Goal: Task Accomplishment & Management: Manage account settings

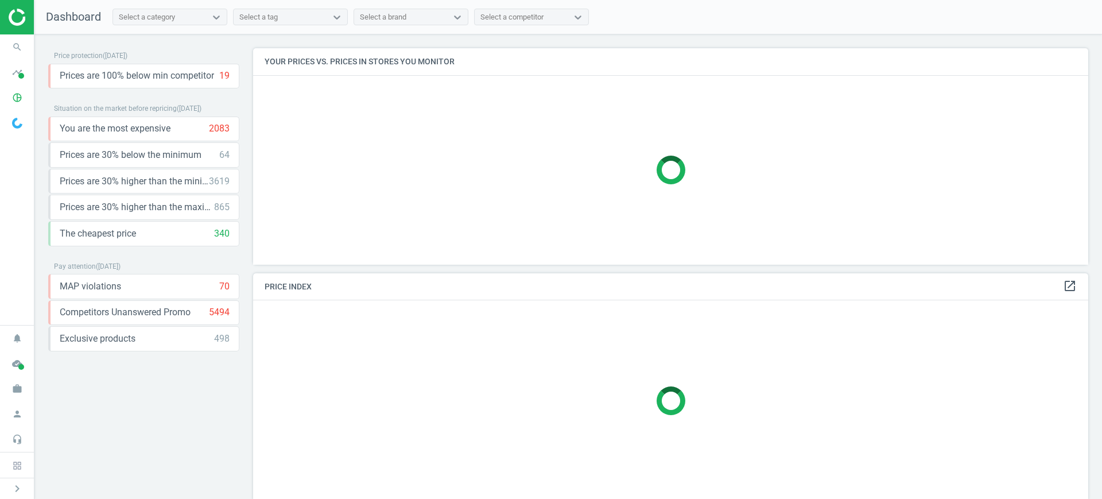
scroll to position [238, 846]
click at [15, 66] on icon "timeline" at bounding box center [17, 72] width 22 height 22
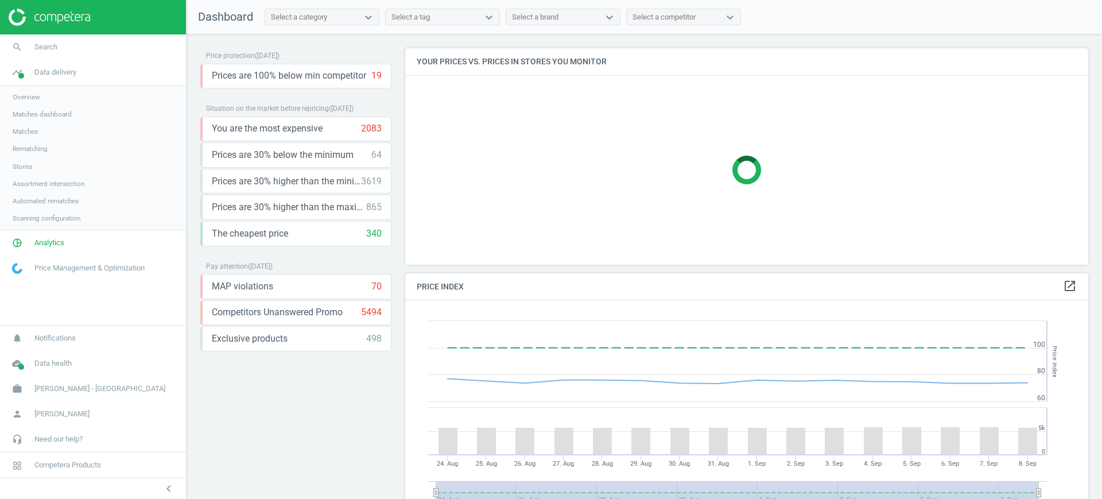
scroll to position [286, 694]
click at [28, 128] on span "Matches" at bounding box center [25, 131] width 25 height 9
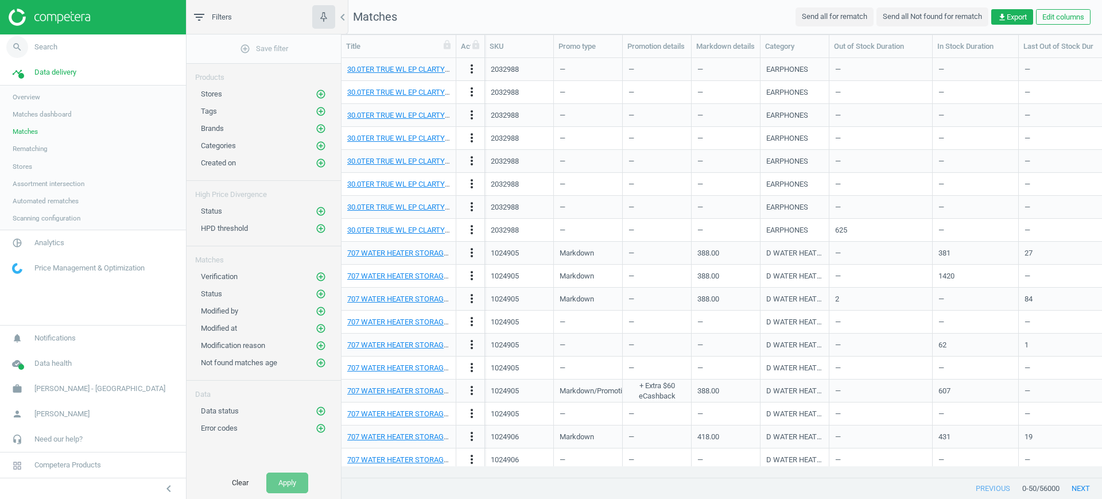
scroll to position [397, 749]
click at [325, 90] on icon "add_circle_outline" at bounding box center [321, 94] width 10 height 10
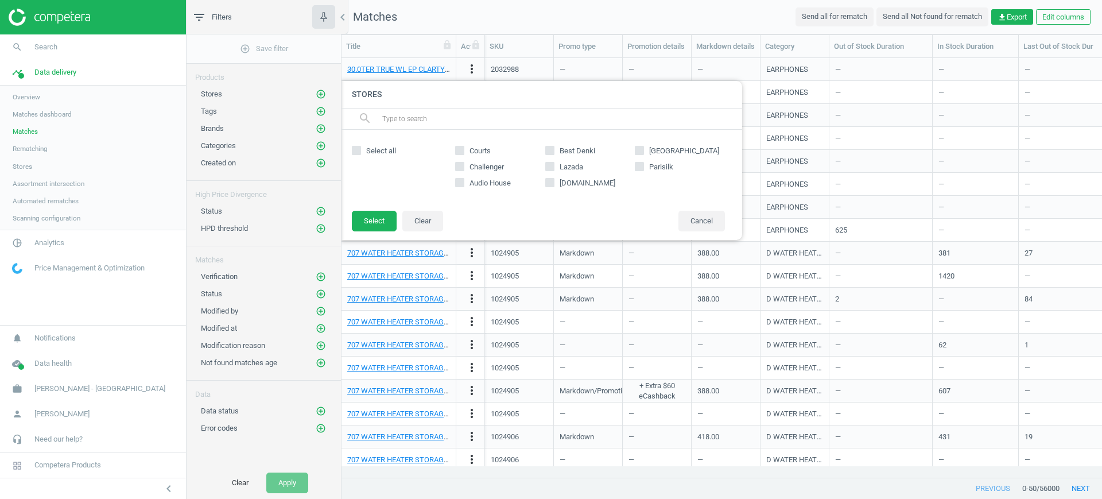
click at [462, 146] on input "Courts" at bounding box center [459, 149] width 7 height 7
checkbox input "true"
click at [376, 224] on button "Select" at bounding box center [374, 221] width 45 height 21
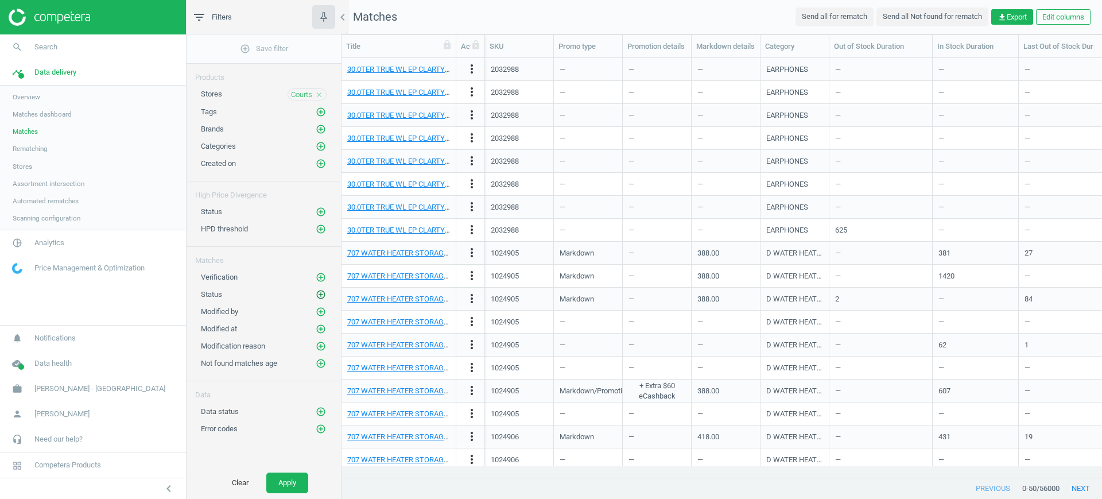
click at [324, 297] on icon "add_circle_outline" at bounding box center [321, 294] width 10 height 10
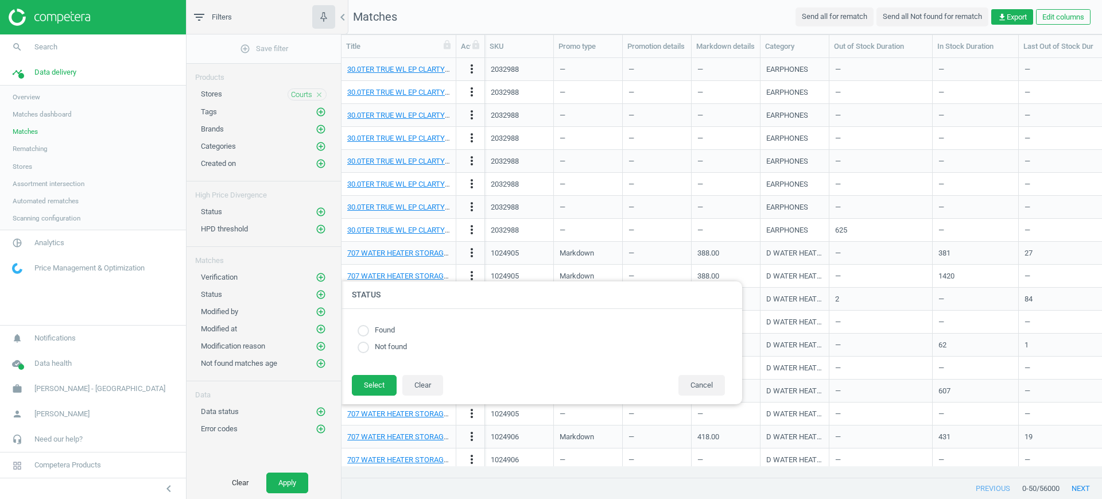
click at [362, 329] on input "radio" at bounding box center [362, 330] width 11 height 11
radio input "true"
click at [368, 388] on button "Select" at bounding box center [374, 385] width 45 height 21
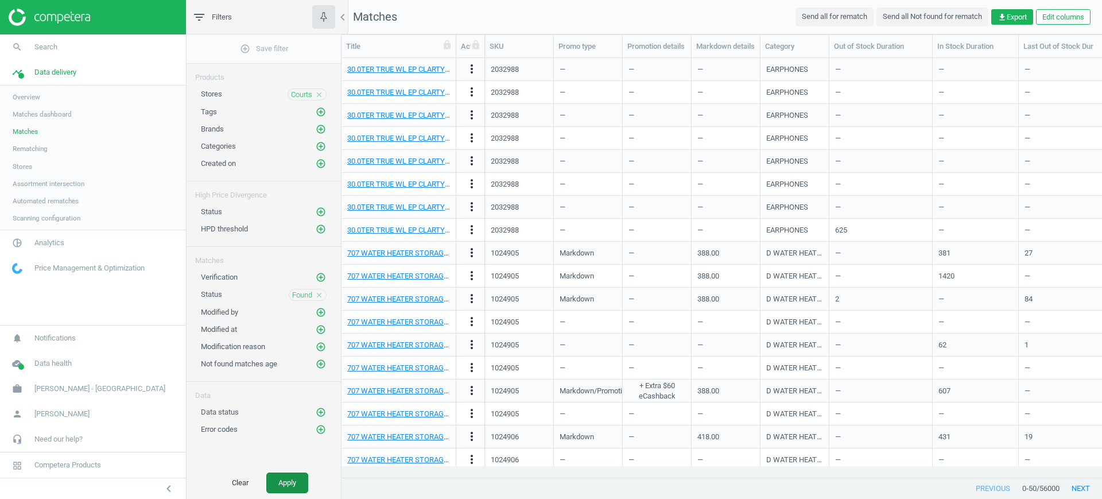
click at [300, 473] on button "Apply" at bounding box center [287, 482] width 42 height 21
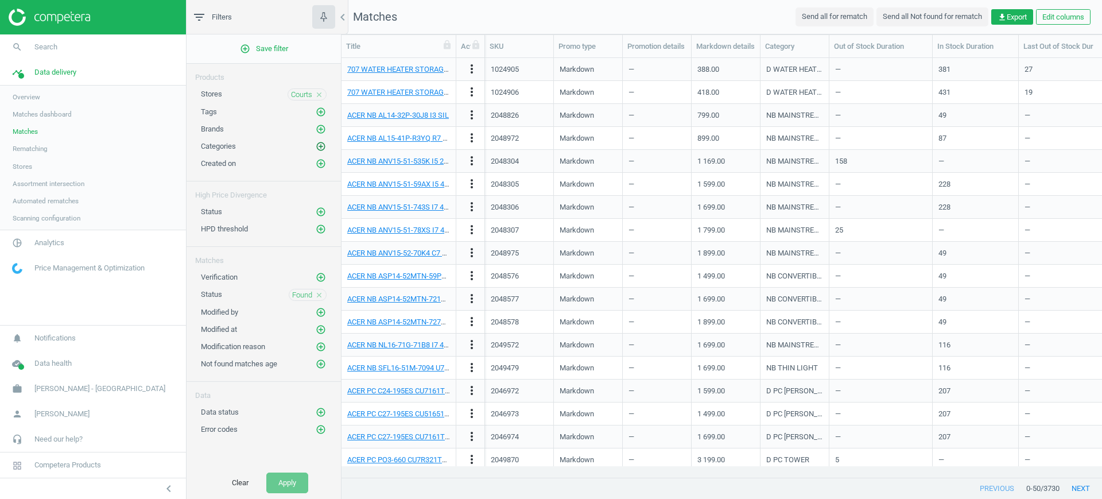
click at [323, 147] on icon "add_circle_outline" at bounding box center [321, 146] width 10 height 10
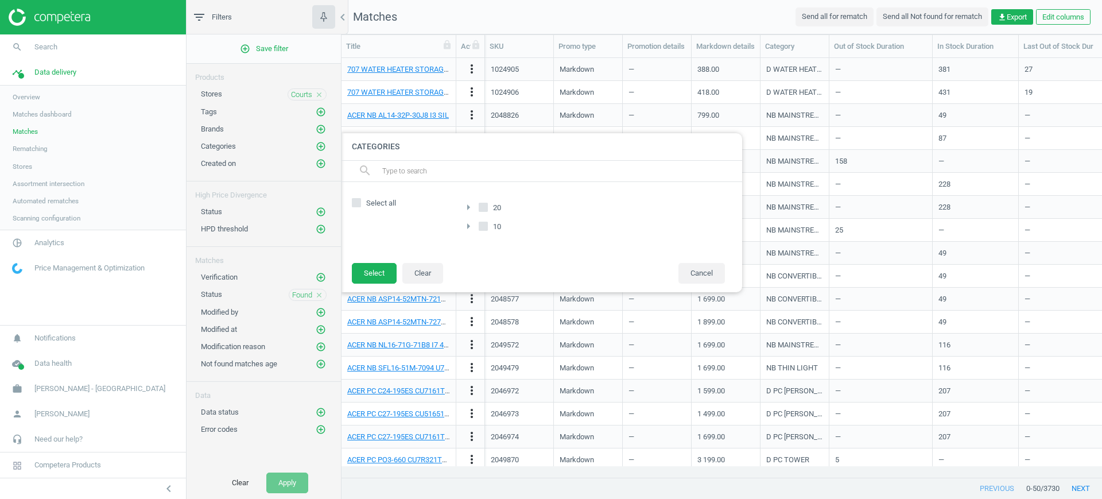
click at [469, 205] on icon "arrow_right" at bounding box center [468, 207] width 14 height 14
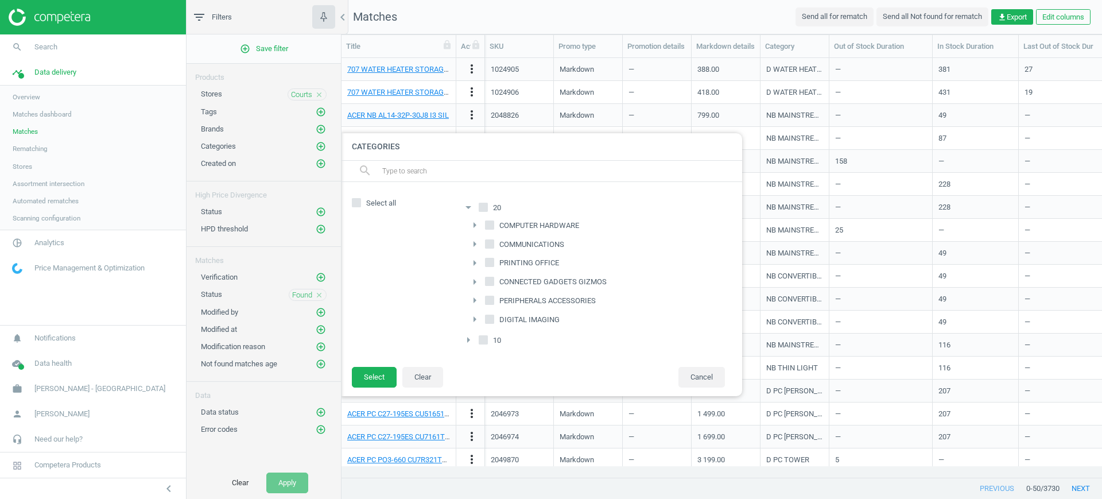
click at [468, 337] on icon "arrow_right" at bounding box center [468, 340] width 14 height 14
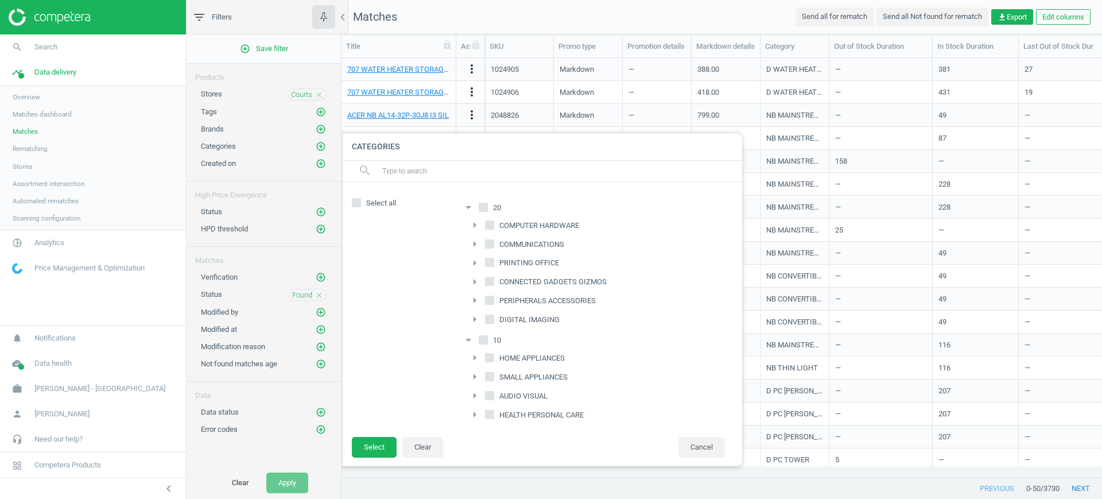
click at [489, 378] on input "SMALL APPLIANCES" at bounding box center [489, 376] width 7 height 7
checkbox input "true"
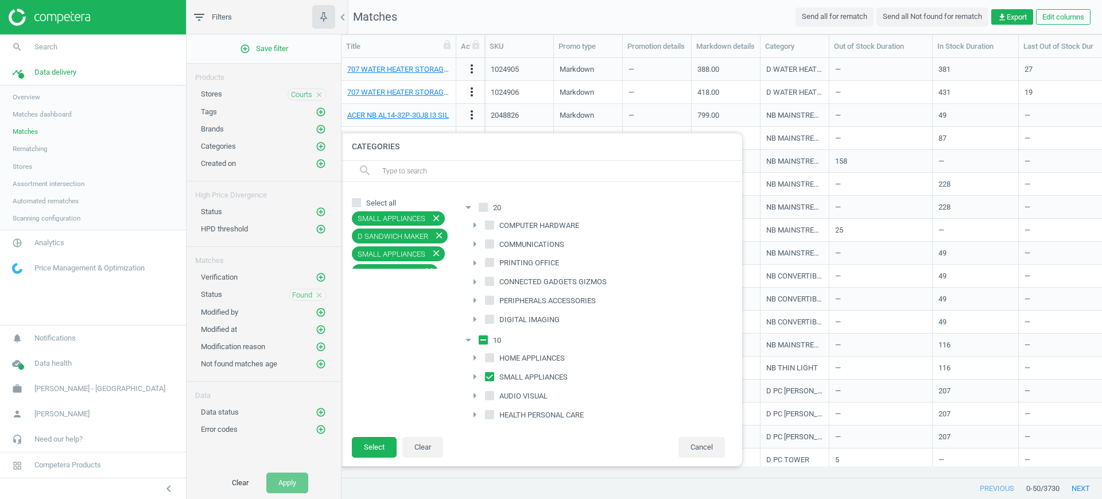
click at [488, 415] on input "HEALTH PERSONAL CARE" at bounding box center [489, 413] width 7 height 7
checkbox input "true"
click at [358, 446] on button "Select" at bounding box center [374, 447] width 45 height 21
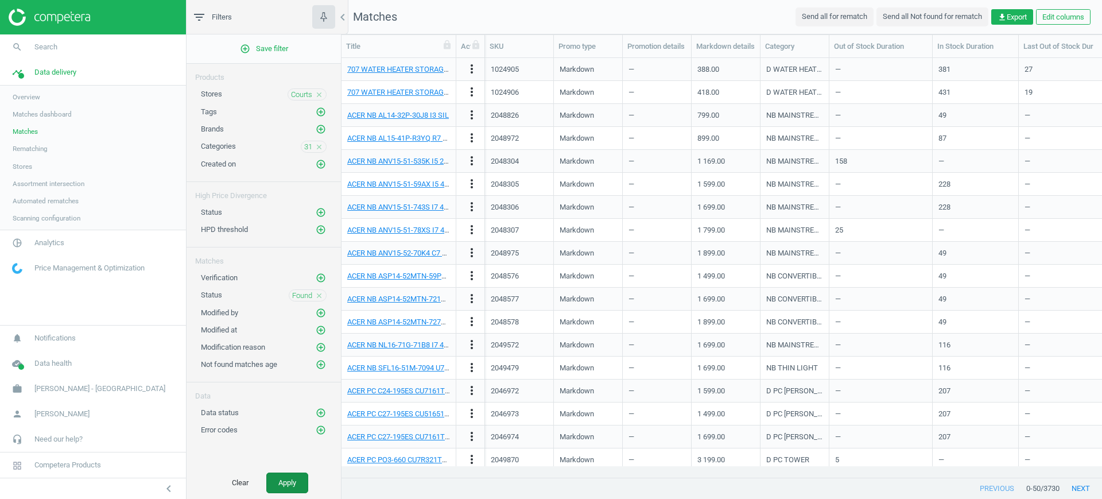
click at [269, 485] on button "Apply" at bounding box center [287, 482] width 42 height 21
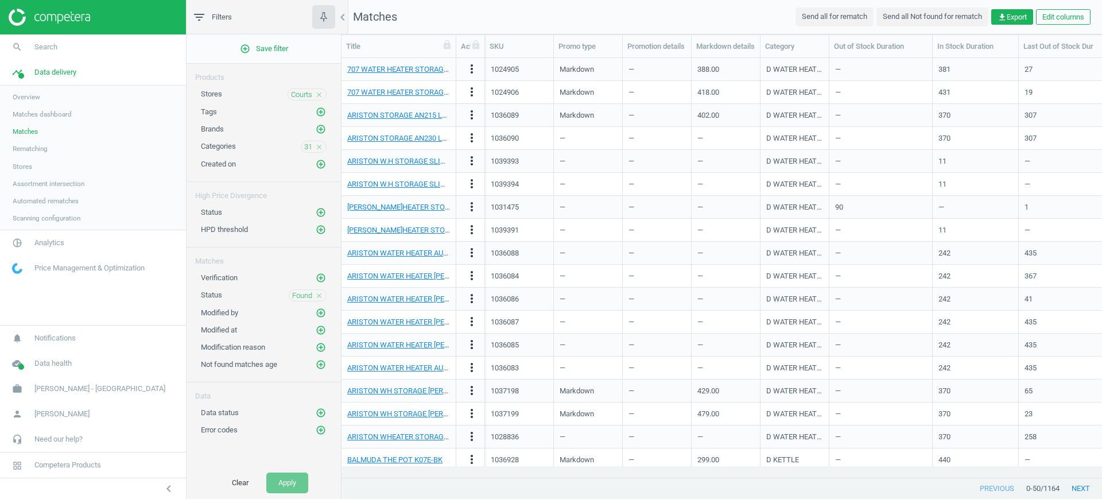
scroll to position [502, 0]
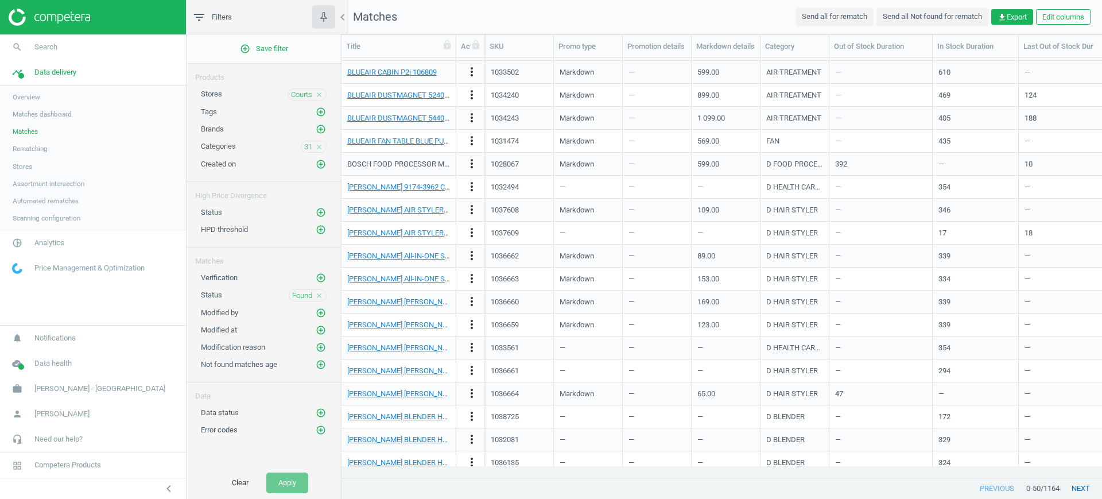
click at [1083, 487] on button "next" at bounding box center [1080, 488] width 42 height 21
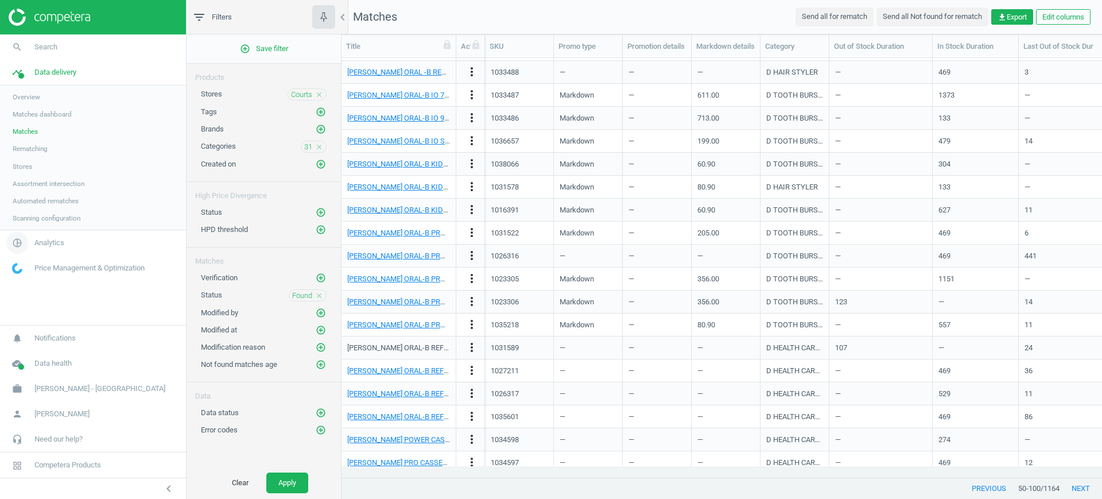
click at [55, 246] on span "Analytics" at bounding box center [49, 243] width 30 height 10
click at [306, 146] on span "31" at bounding box center [308, 147] width 8 height 10
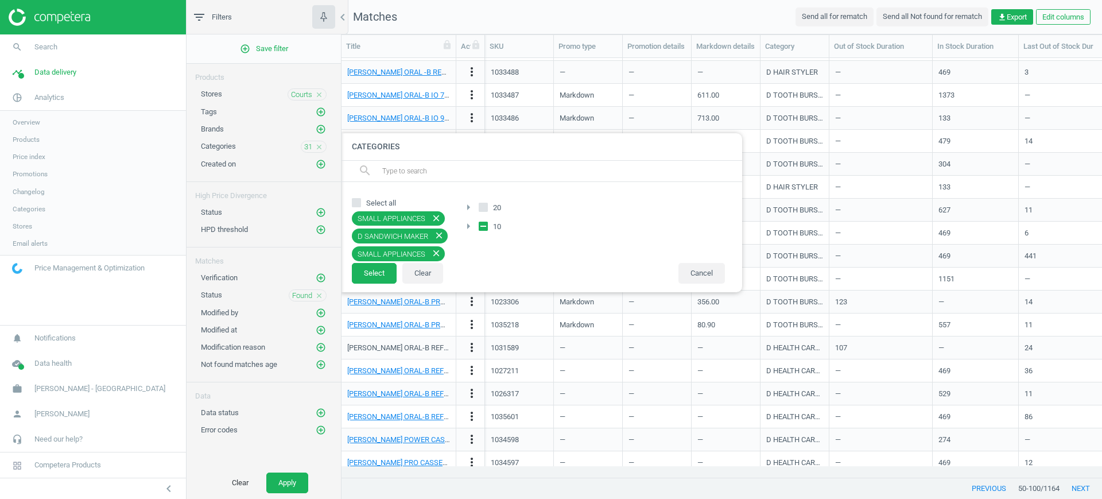
click at [469, 225] on icon "arrow_right" at bounding box center [468, 226] width 14 height 14
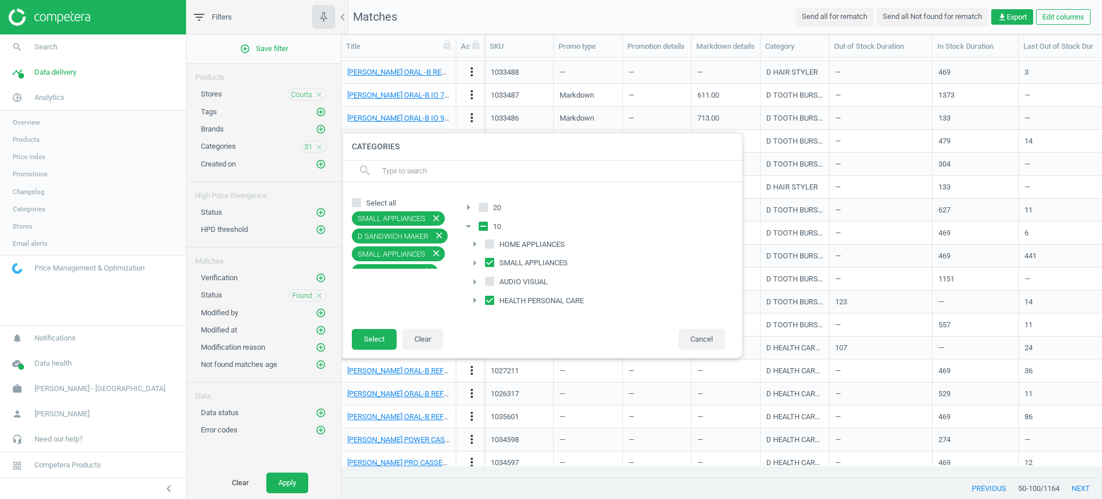
click at [487, 260] on input "SMALL APPLIANCES" at bounding box center [489, 262] width 7 height 7
checkbox input "false"
click at [470, 299] on icon "arrow_right" at bounding box center [475, 300] width 14 height 14
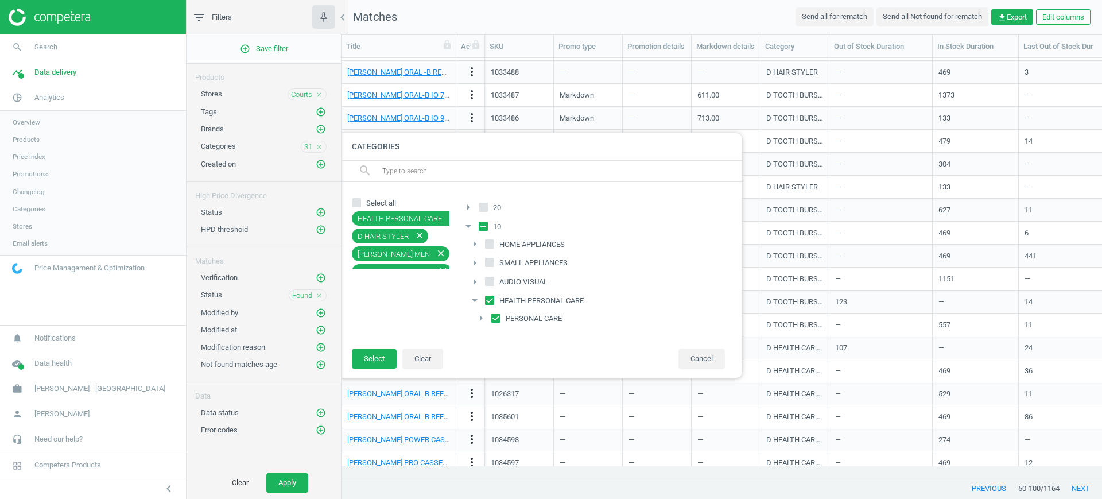
click at [484, 316] on icon "arrow_right" at bounding box center [481, 318] width 14 height 14
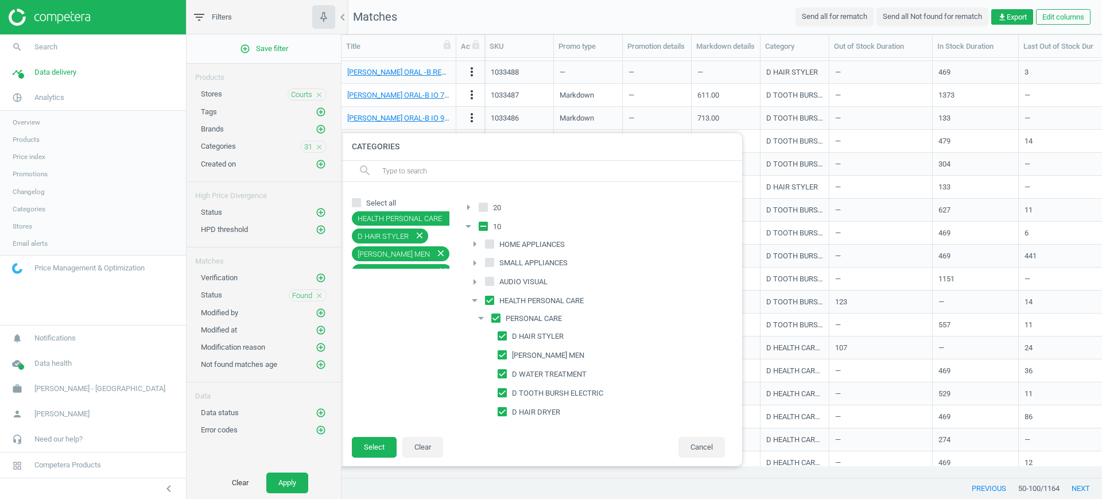
click at [495, 319] on input "PERSONAL CARE" at bounding box center [495, 317] width 7 height 7
checkbox input "false"
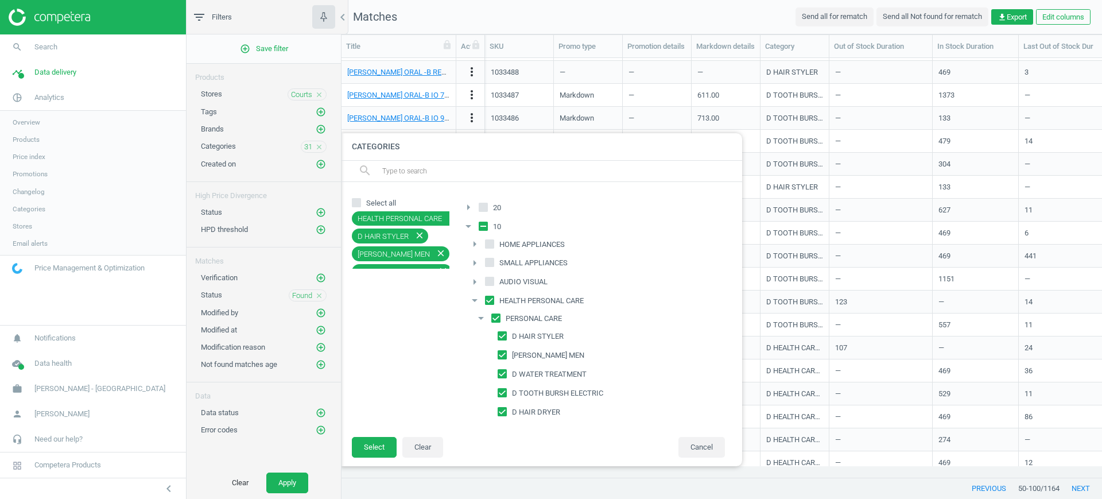
checkbox input "false"
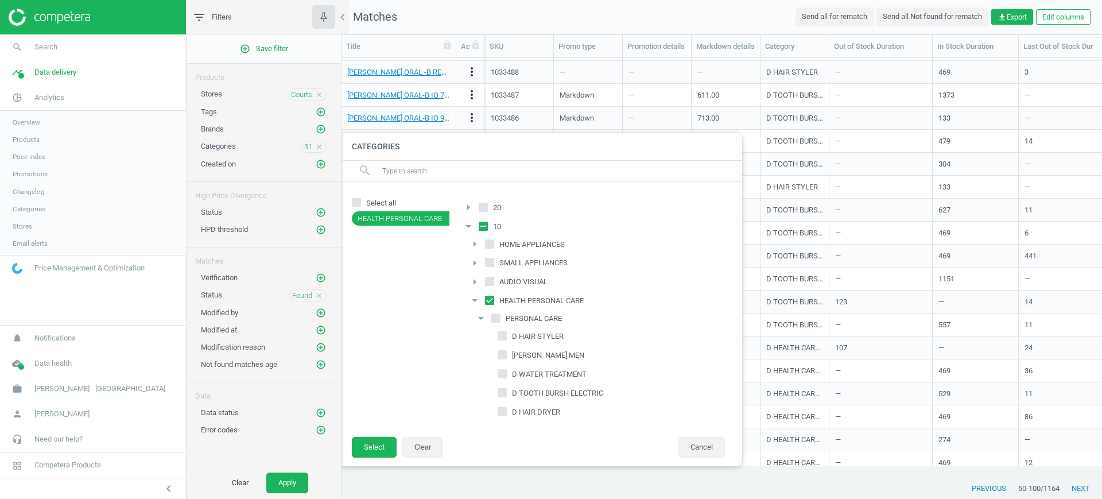
click at [495, 319] on input "PERSONAL CARE" at bounding box center [495, 317] width 7 height 7
checkbox input "true"
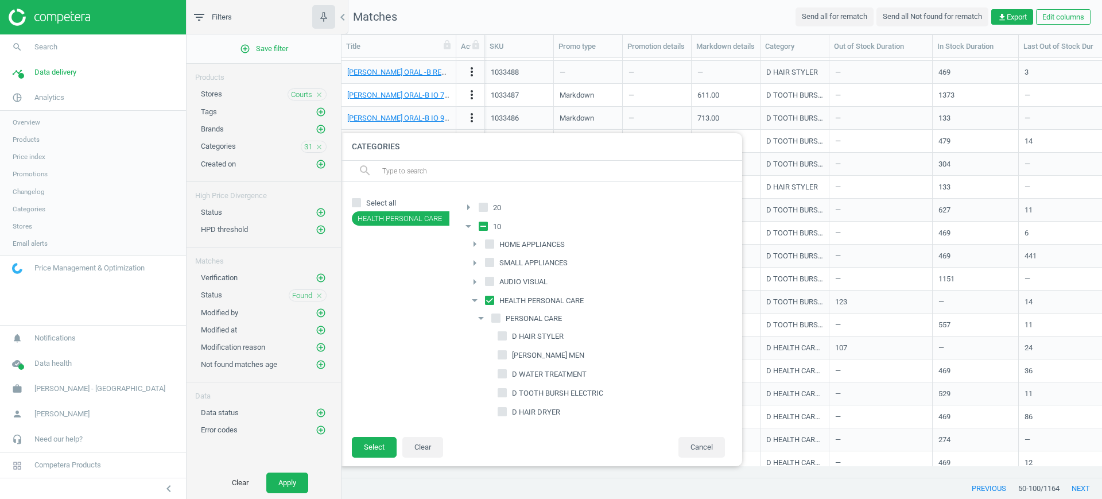
checkbox input "true"
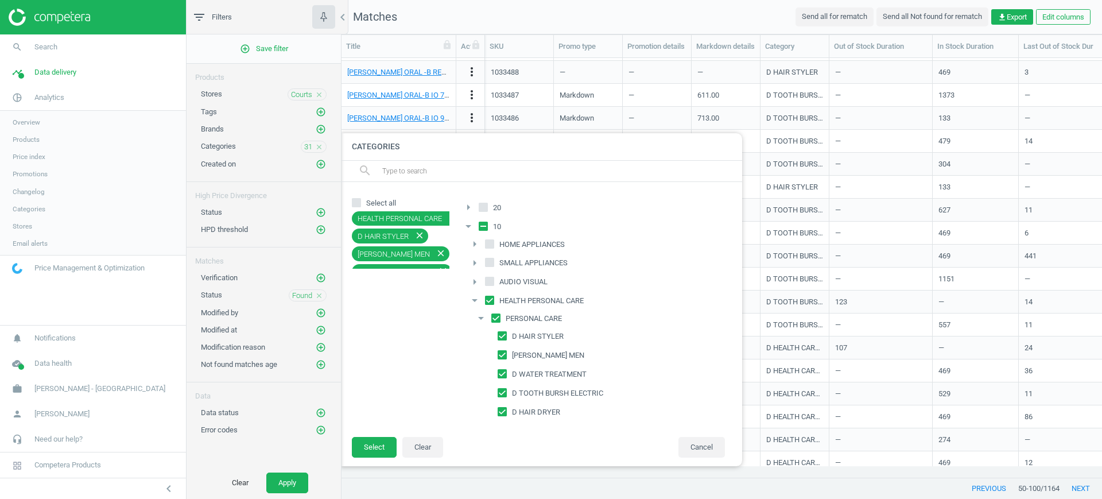
click at [500, 318] on label "PERSONAL CARE" at bounding box center [527, 318] width 73 height 16
click at [500, 318] on input "PERSONAL CARE" at bounding box center [495, 317] width 7 height 7
checkbox input "false"
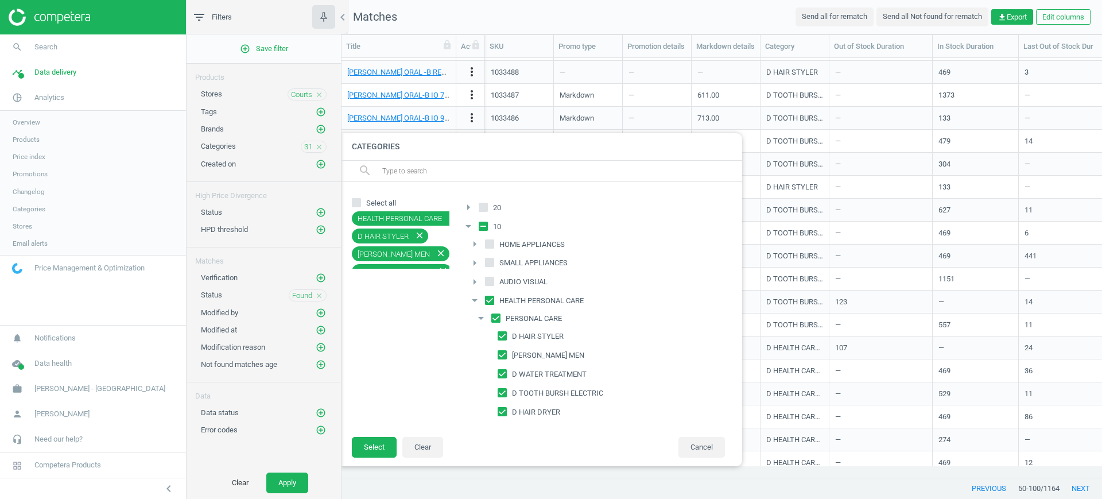
checkbox input "false"
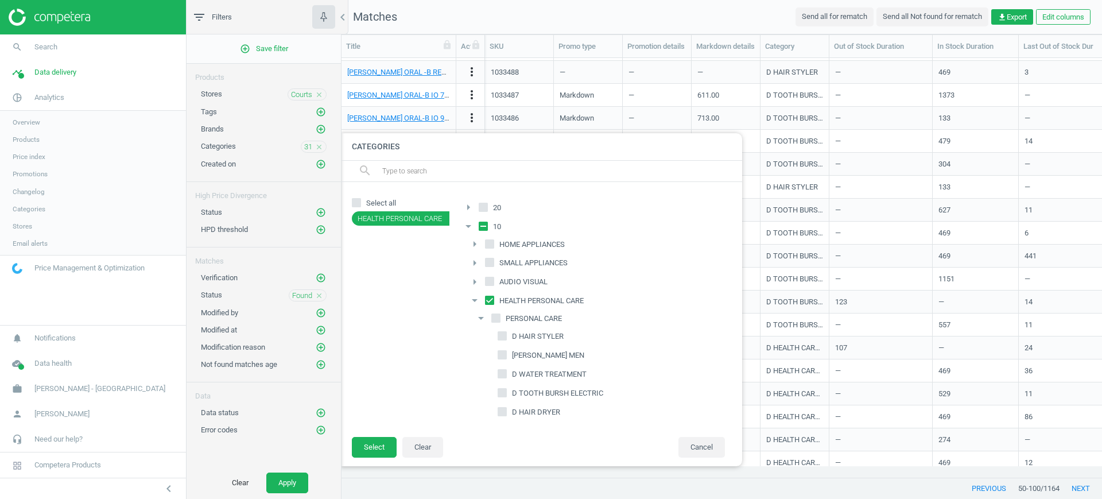
click at [504, 332] on input "D HAIR STYLER" at bounding box center [502, 335] width 7 height 7
checkbox input "true"
click at [376, 441] on button "Select" at bounding box center [374, 447] width 45 height 21
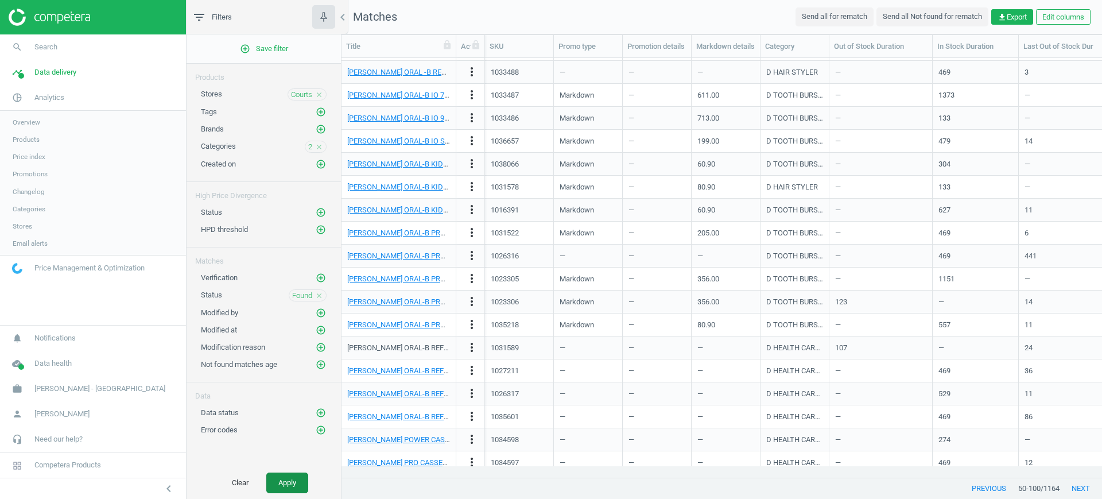
click at [303, 487] on button "Apply" at bounding box center [287, 482] width 42 height 21
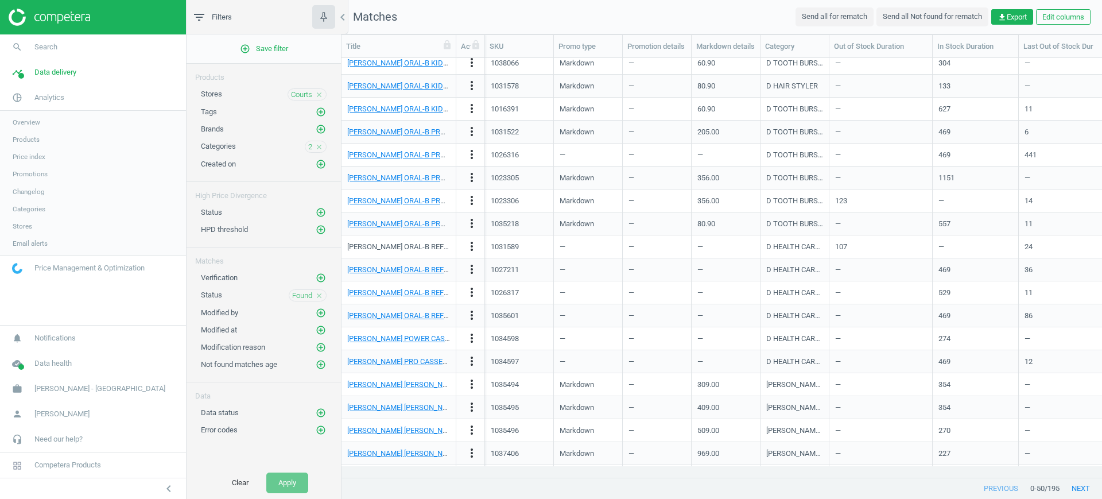
scroll to position [740, 0]
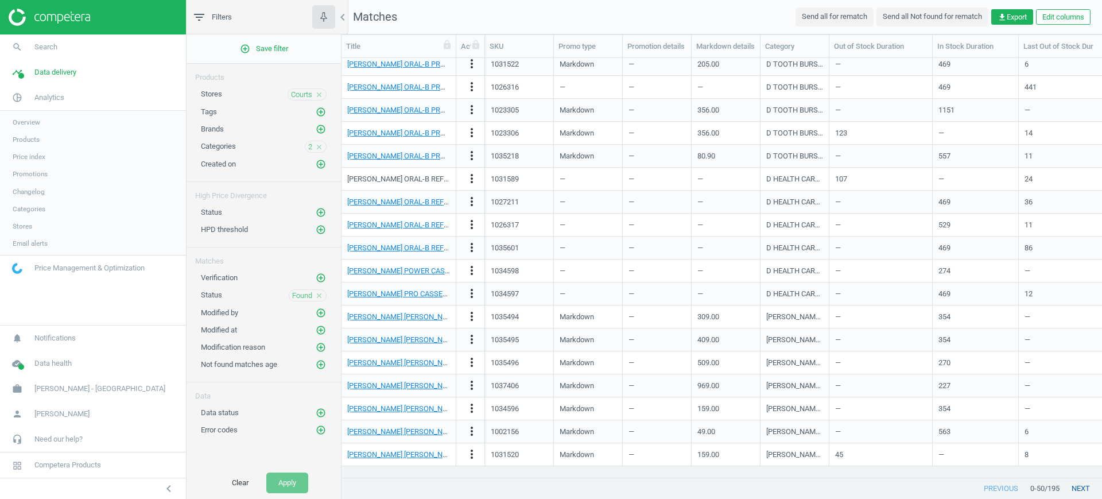
click at [1087, 491] on button "next" at bounding box center [1080, 488] width 42 height 21
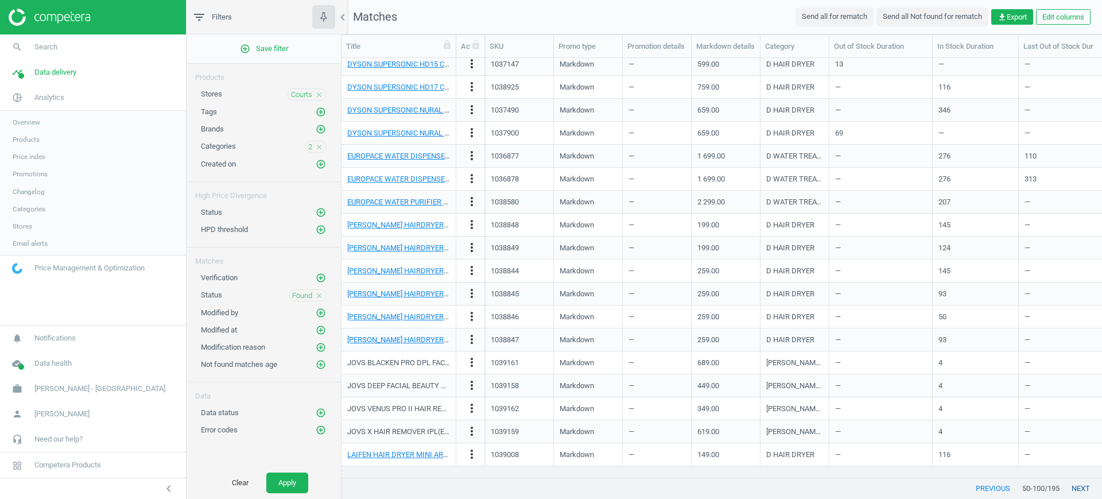
click at [1086, 489] on button "next" at bounding box center [1080, 488] width 42 height 21
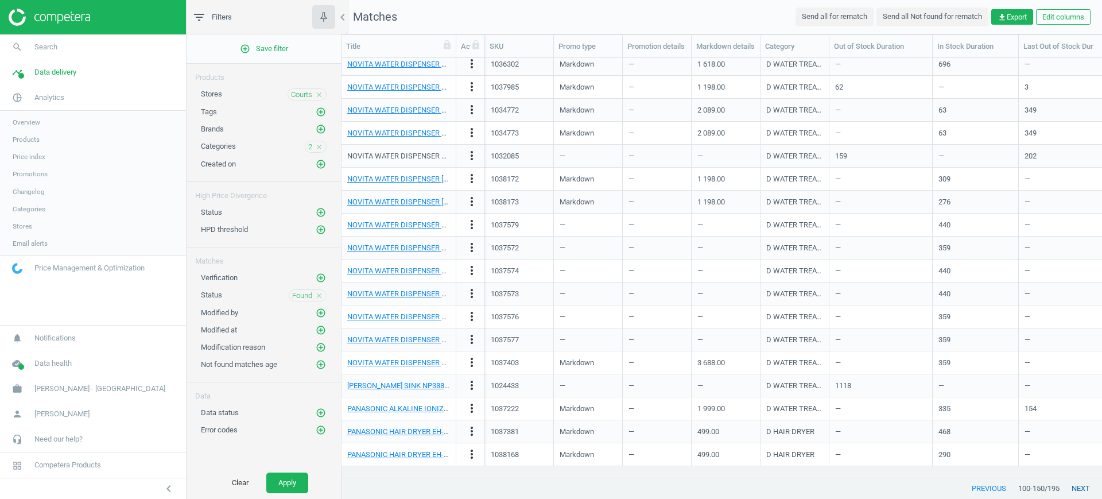
click at [1084, 491] on button "next" at bounding box center [1080, 488] width 42 height 21
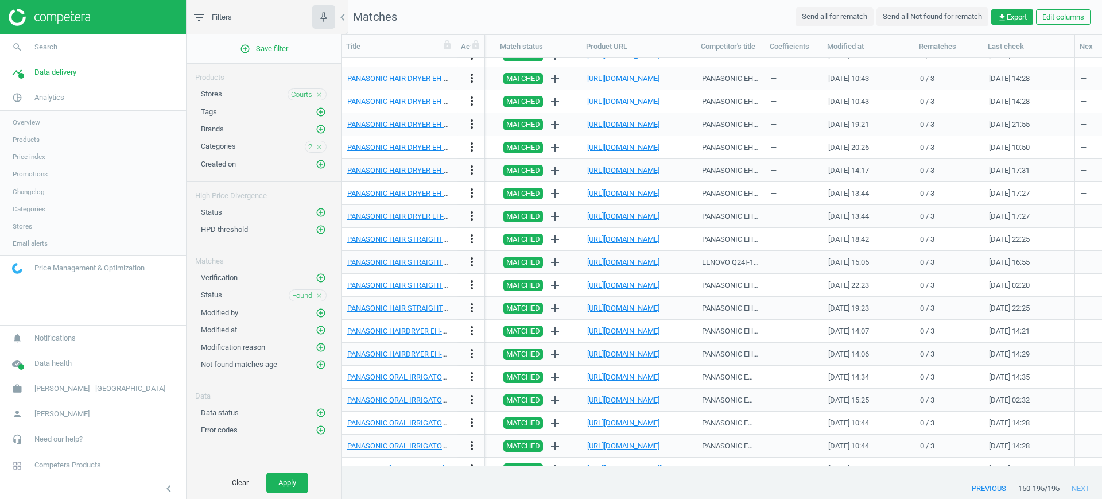
scroll to position [0, 1352]
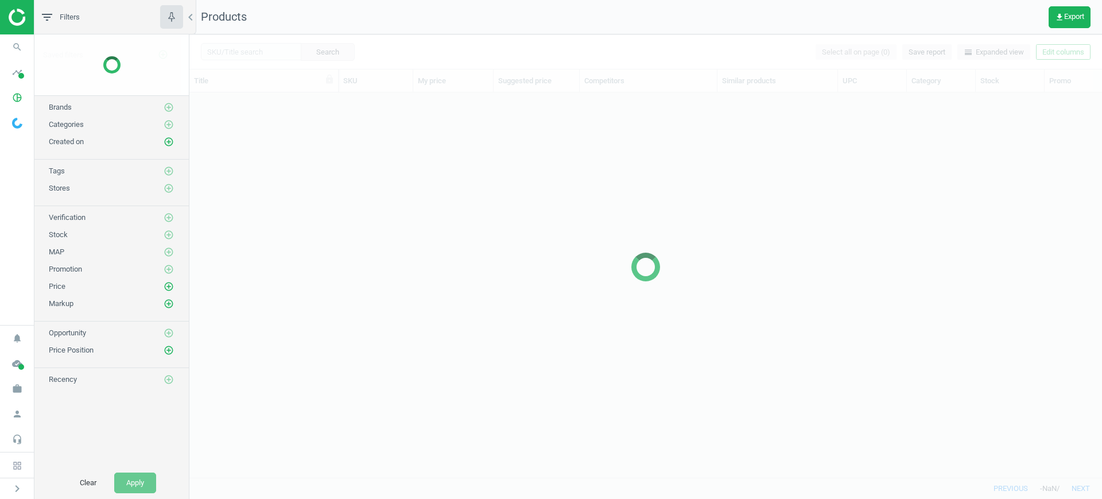
scroll to position [363, 901]
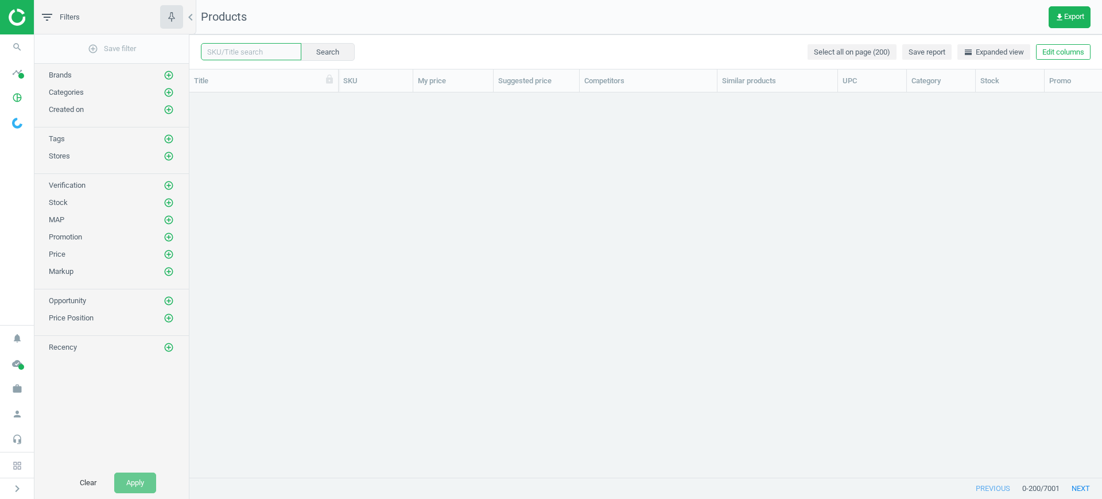
click at [274, 50] on input "text" at bounding box center [251, 51] width 100 height 17
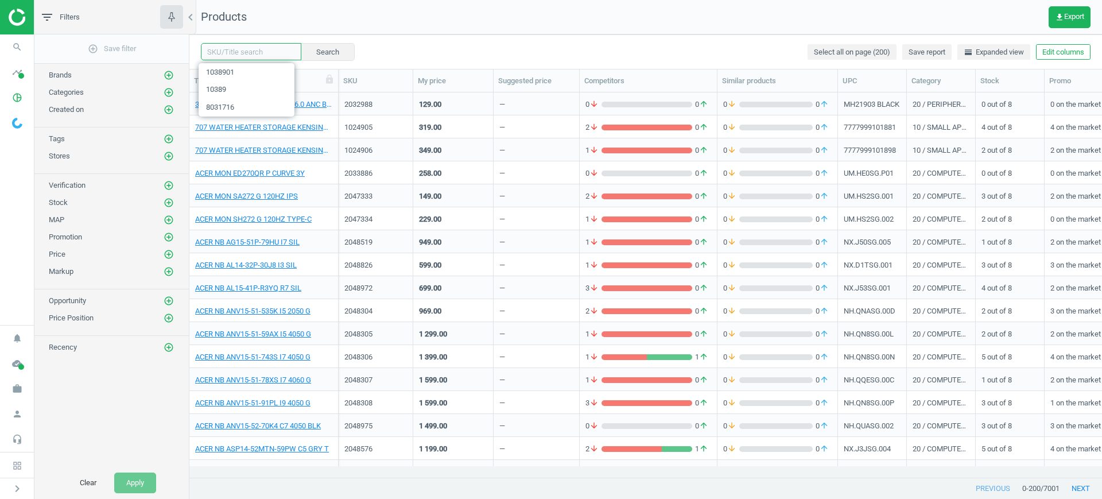
paste input "1029424"
type input "1029424"
click at [309, 48] on button "Search" at bounding box center [327, 51] width 54 height 17
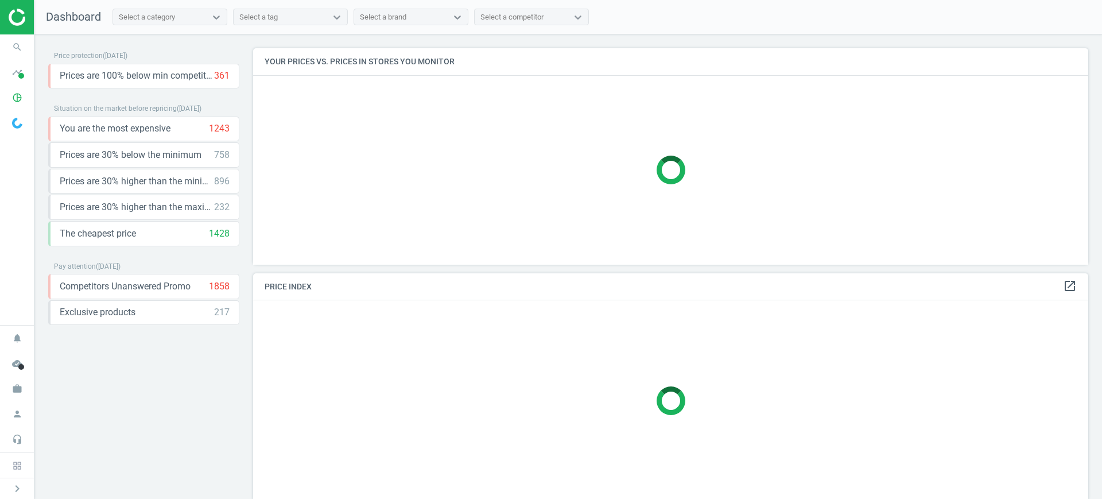
scroll to position [250, 846]
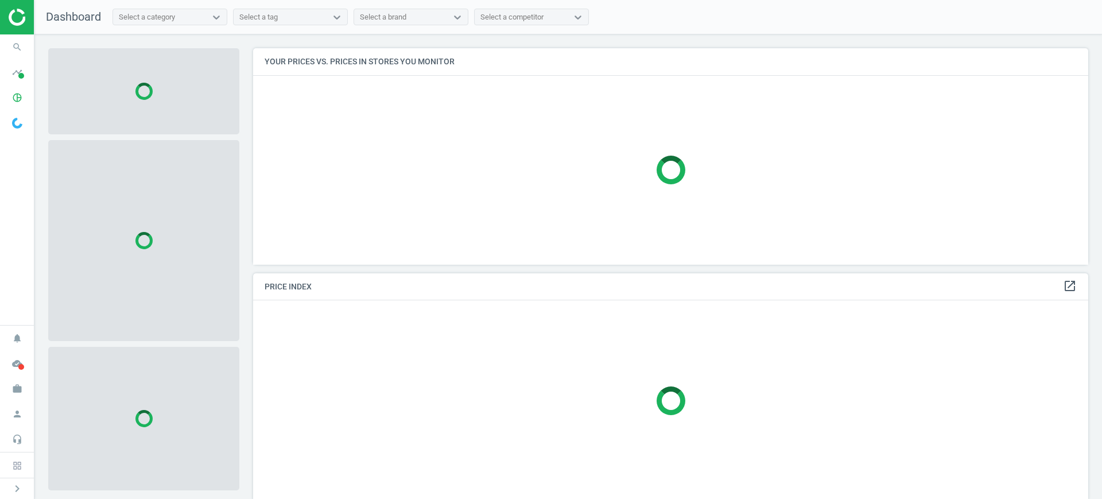
scroll to position [238, 846]
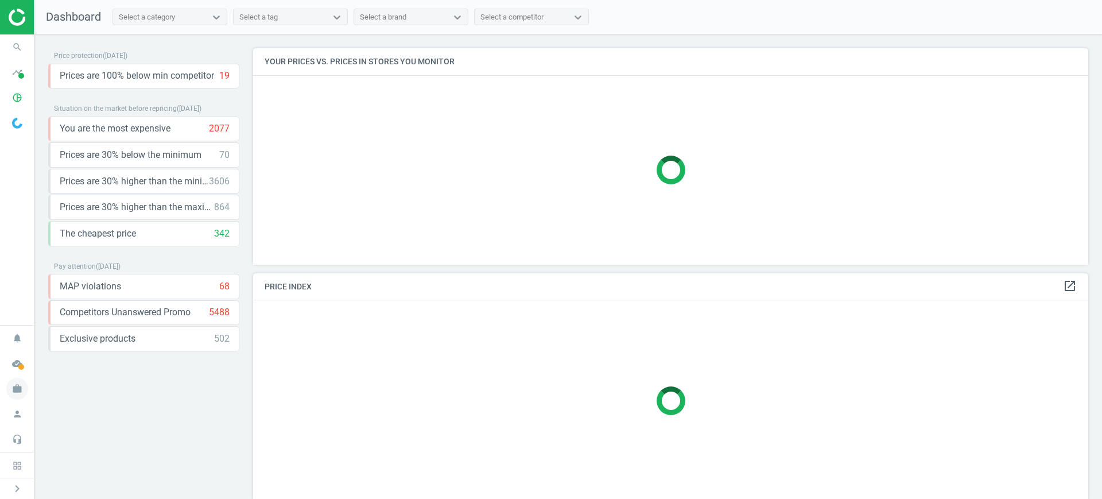
click at [10, 388] on icon "work" at bounding box center [17, 389] width 22 height 22
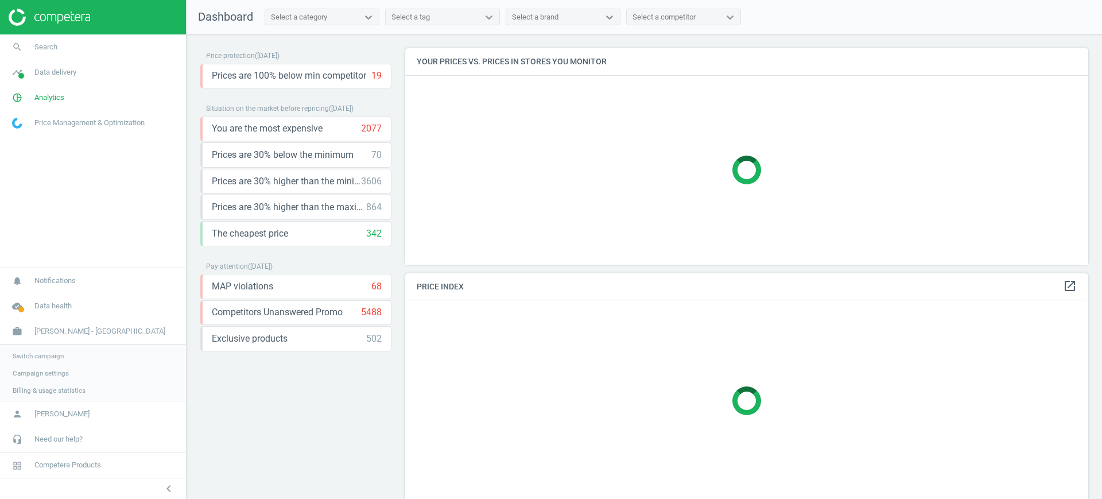
scroll to position [238, 694]
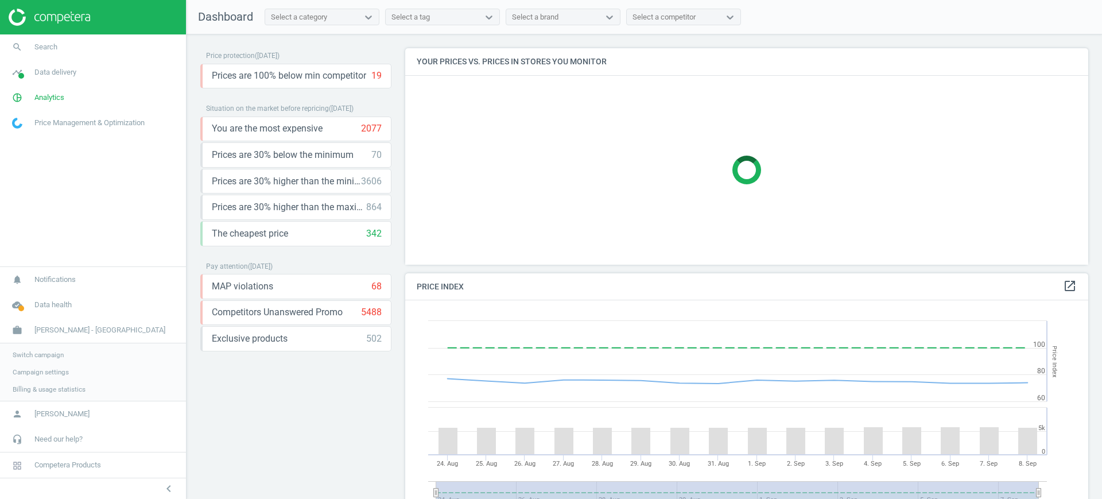
click at [36, 357] on span "Switch campaign" at bounding box center [38, 354] width 51 height 9
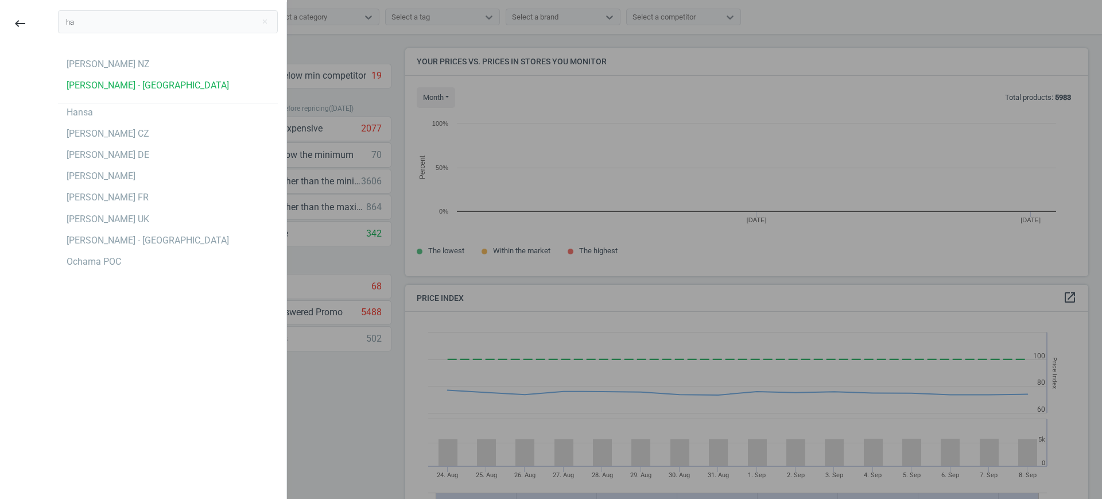
scroll to position [250, 694]
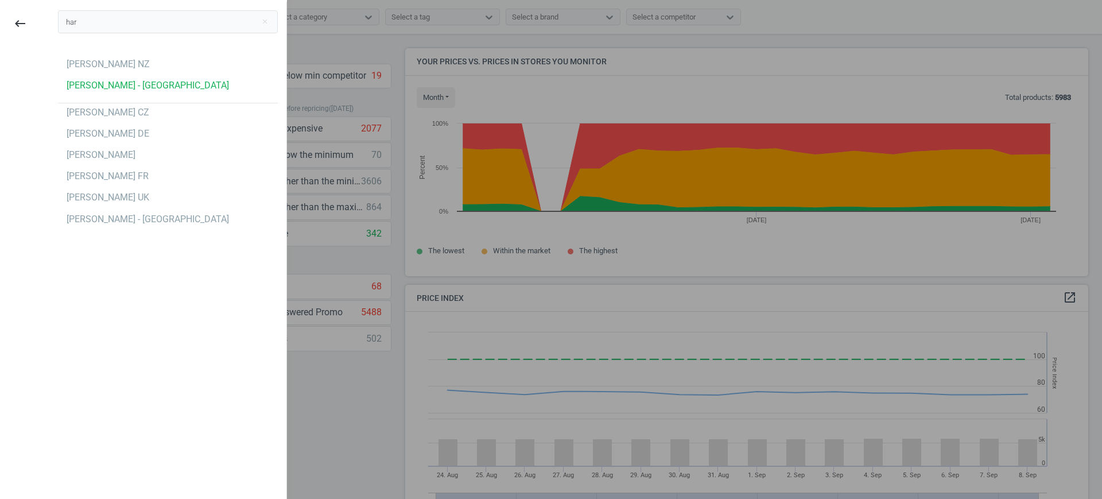
type input "har"
click at [55, 367] on div "har close [PERSON_NAME] NZ [PERSON_NAME] - [GEOGRAPHIC_DATA] [PERSON_NAME] CZ […" at bounding box center [167, 251] width 237 height 499
click at [123, 111] on div "[PERSON_NAME] CZ" at bounding box center [168, 112] width 220 height 18
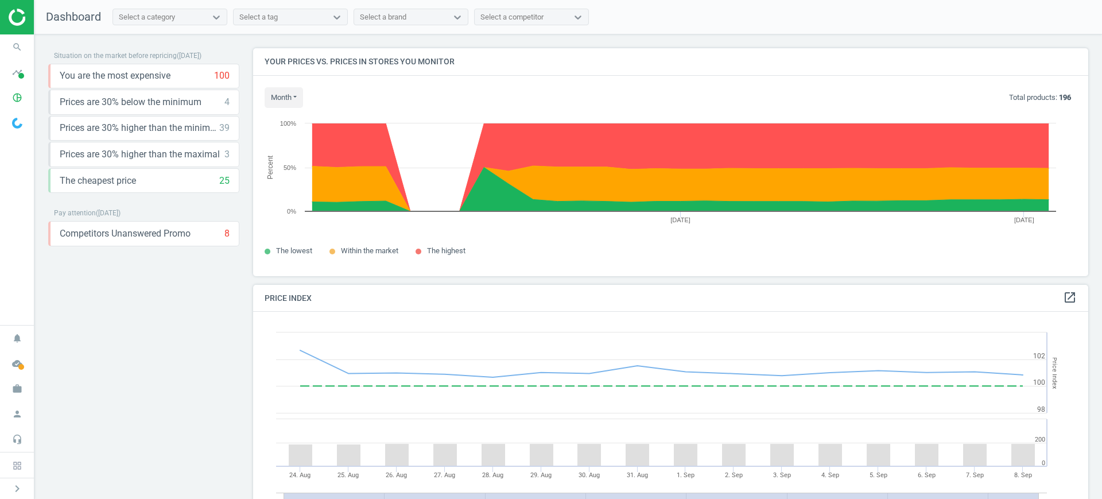
scroll to position [286, 846]
click at [18, 96] on icon "pie_chart_outlined" at bounding box center [17, 98] width 22 height 22
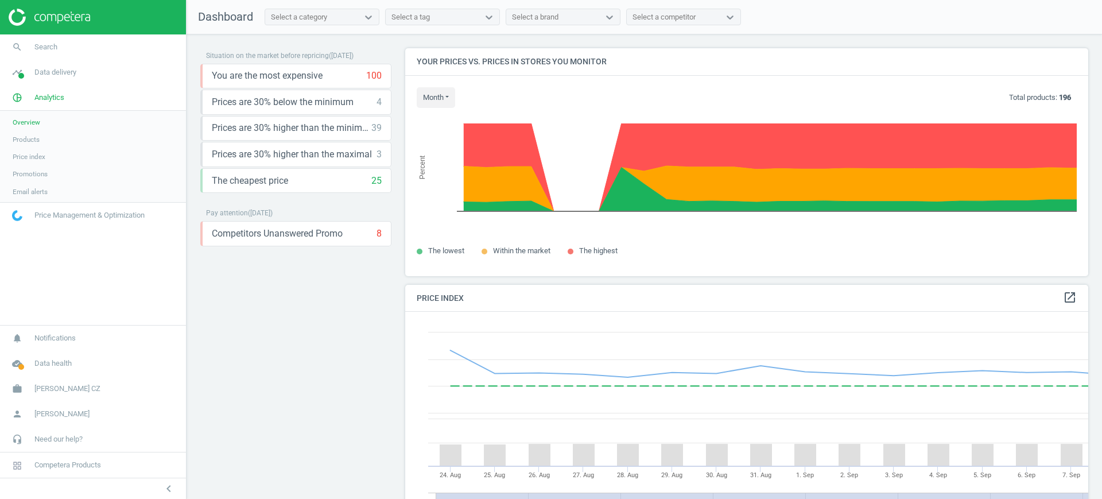
scroll to position [286, 694]
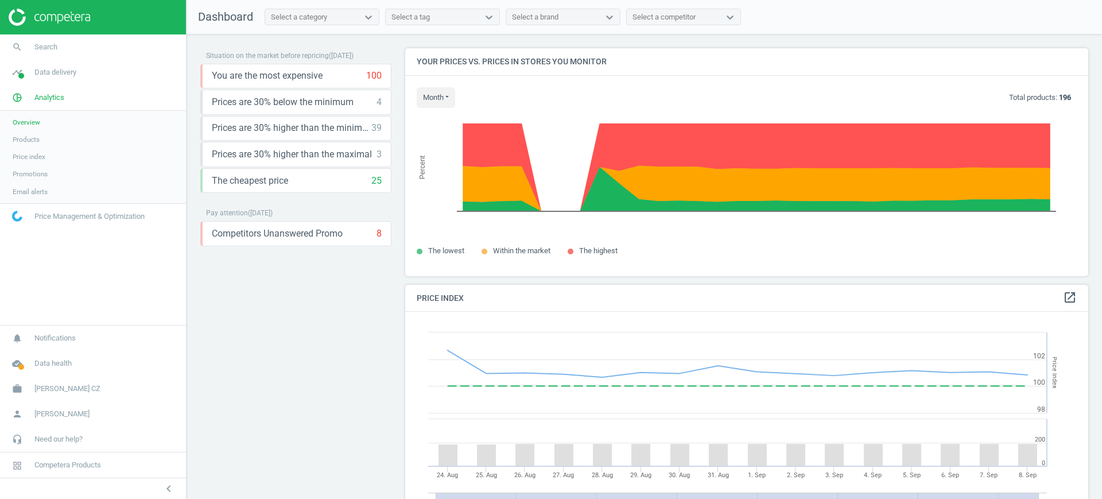
click at [21, 139] on span "Products" at bounding box center [26, 139] width 27 height 9
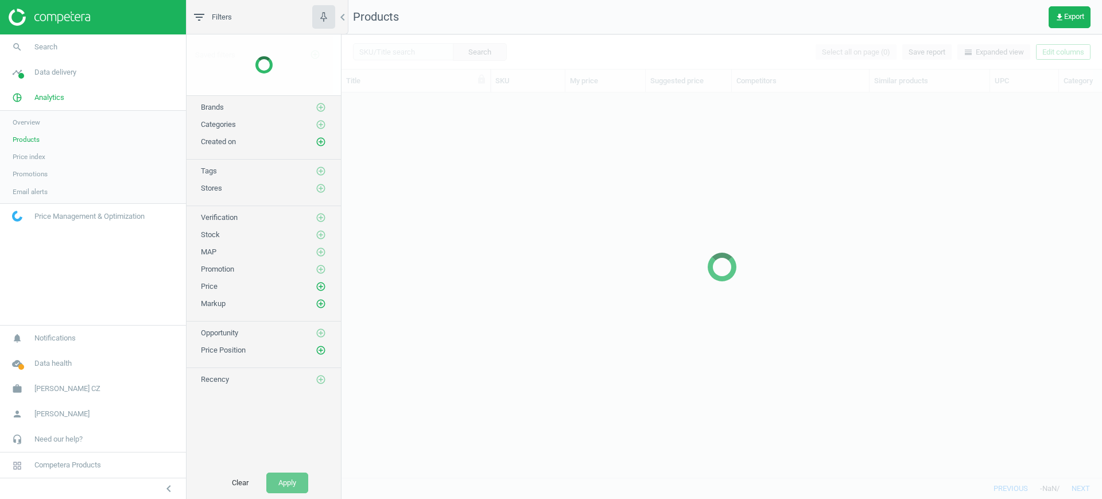
scroll to position [363, 749]
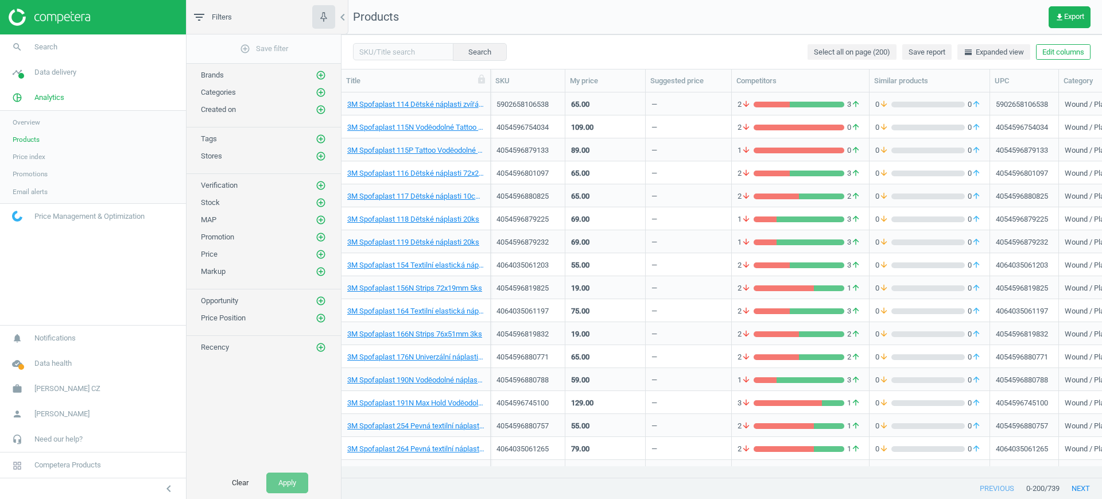
click at [44, 176] on span "Promotions" at bounding box center [30, 173] width 35 height 9
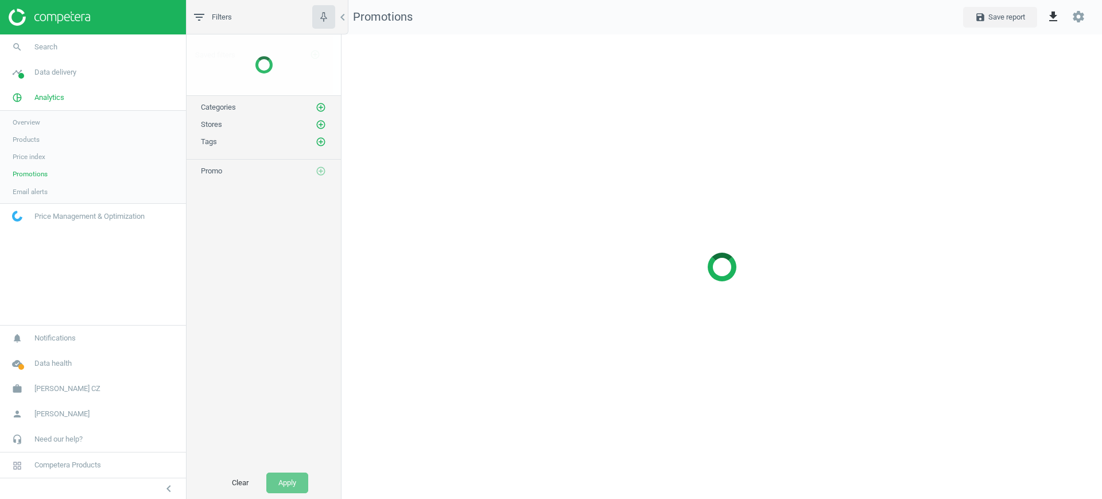
scroll to position [487, 783]
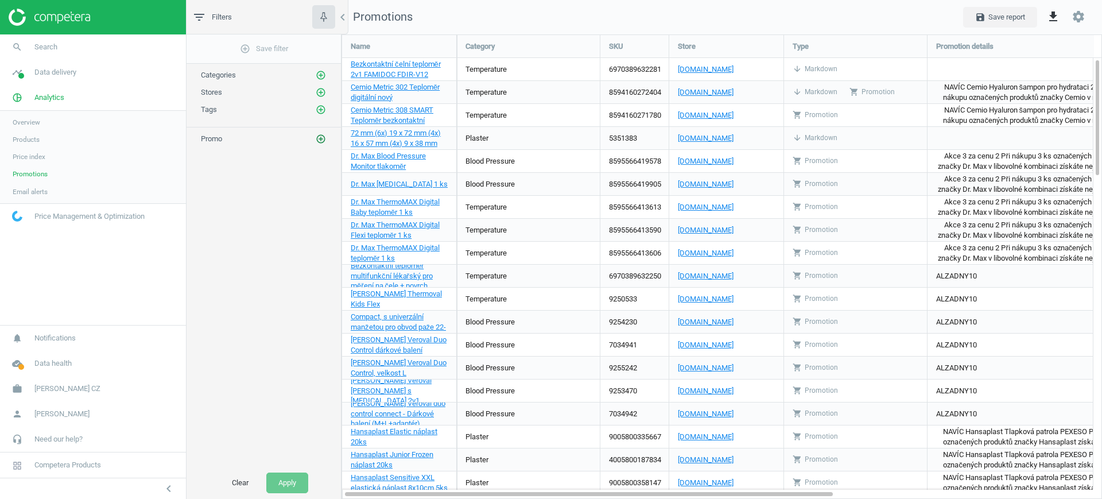
click at [320, 138] on icon "add_circle_outline" at bounding box center [321, 139] width 10 height 10
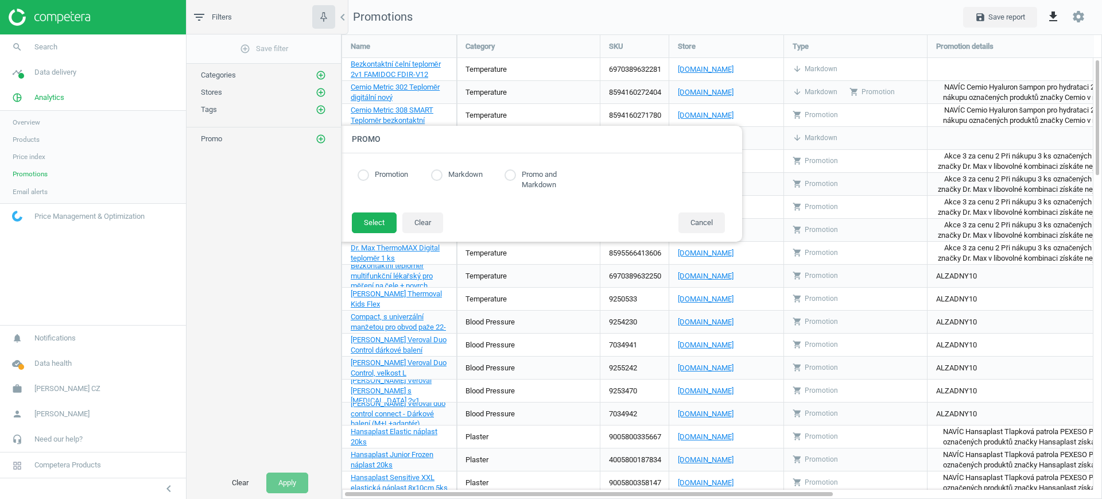
click at [318, 85] on div "Stores add_circle_outline" at bounding box center [263, 89] width 154 height 17
click at [322, 94] on icon "add_circle_outline" at bounding box center [321, 92] width 10 height 10
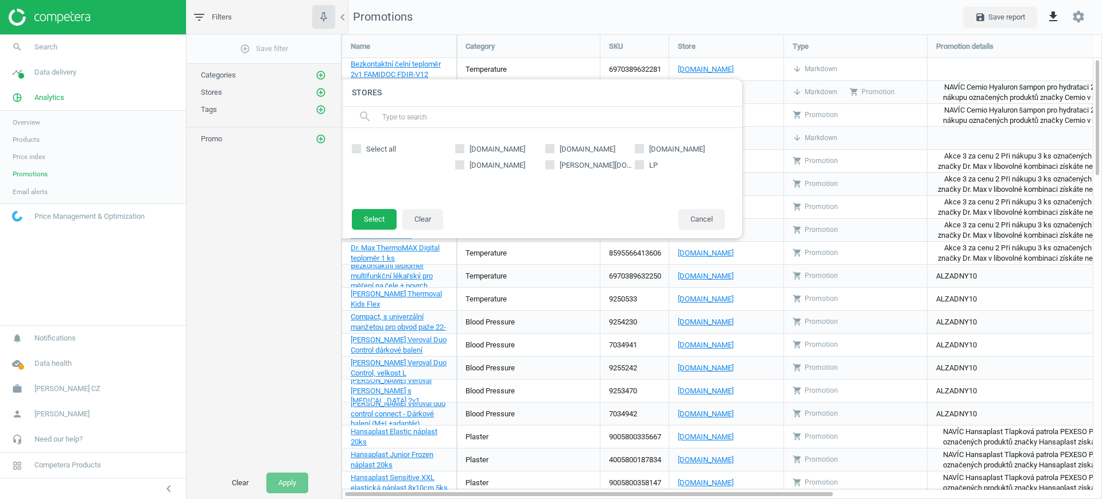
click at [558, 149] on span "heureka.cz" at bounding box center [587, 149] width 60 height 10
click at [553, 149] on input "heureka.cz" at bounding box center [549, 148] width 7 height 7
checkbox input "true"
click at [391, 216] on button "Select" at bounding box center [374, 219] width 45 height 21
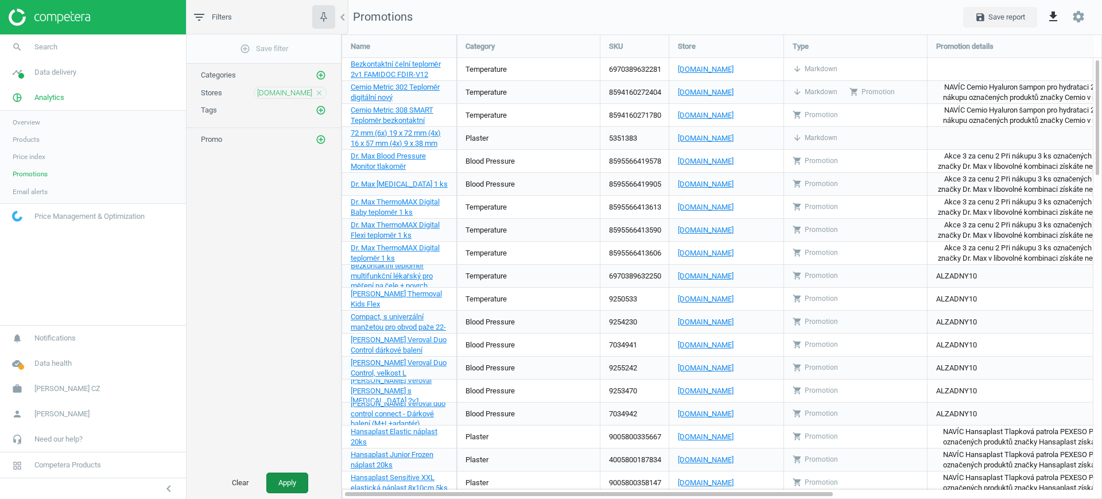
click at [288, 488] on button "Apply" at bounding box center [287, 482] width 42 height 21
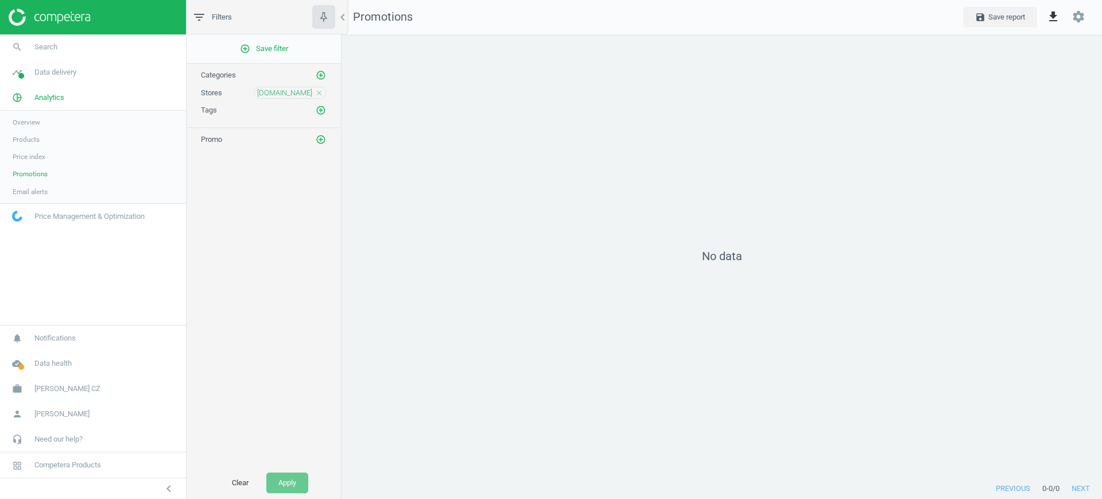
scroll to position [466, 783]
click at [320, 92] on icon "close" at bounding box center [319, 93] width 8 height 8
click at [320, 92] on icon "add_circle_outline" at bounding box center [321, 92] width 10 height 10
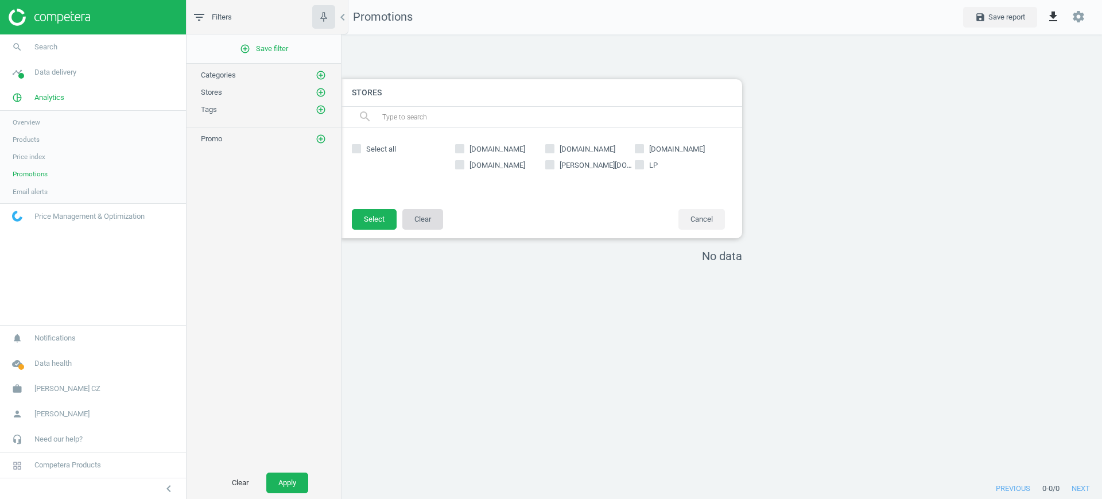
click at [434, 219] on button "Clear" at bounding box center [422, 219] width 41 height 21
click at [318, 142] on icon "add_circle_outline" at bounding box center [321, 139] width 10 height 10
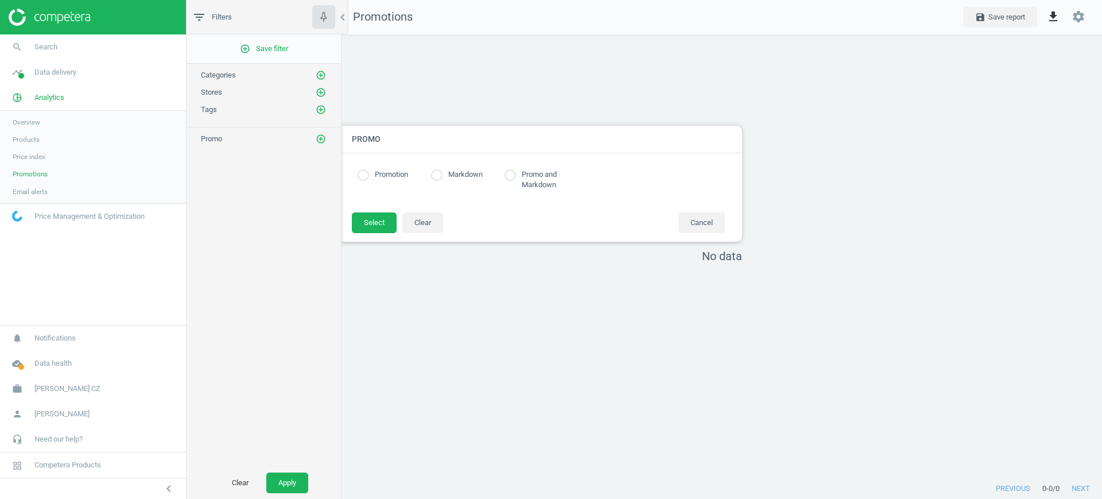
click at [384, 170] on label "Promotion" at bounding box center [388, 174] width 39 height 11
click at [440, 169] on input "radio" at bounding box center [436, 174] width 11 height 11
radio input "true"
click at [371, 222] on button "Select" at bounding box center [374, 222] width 45 height 21
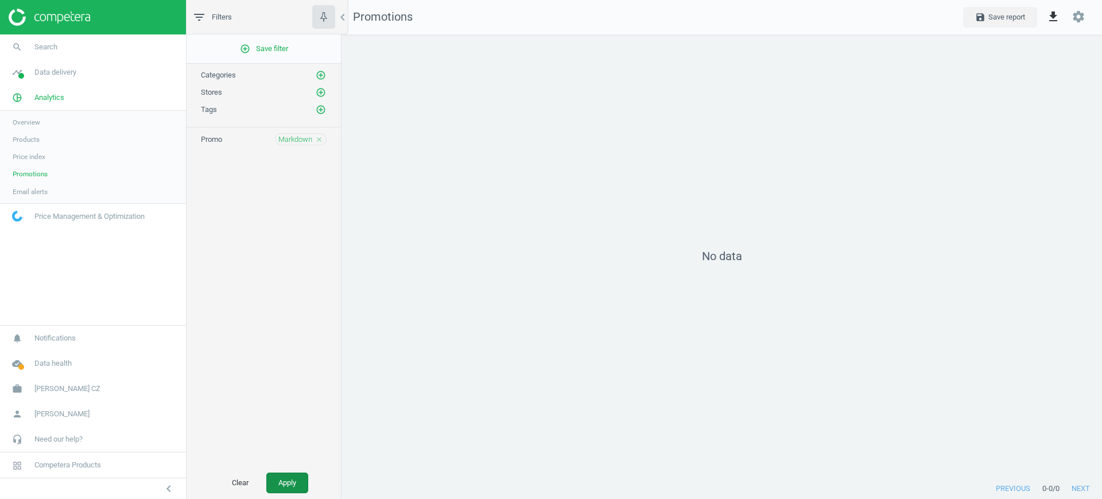
click at [301, 488] on button "Apply" at bounding box center [287, 482] width 42 height 21
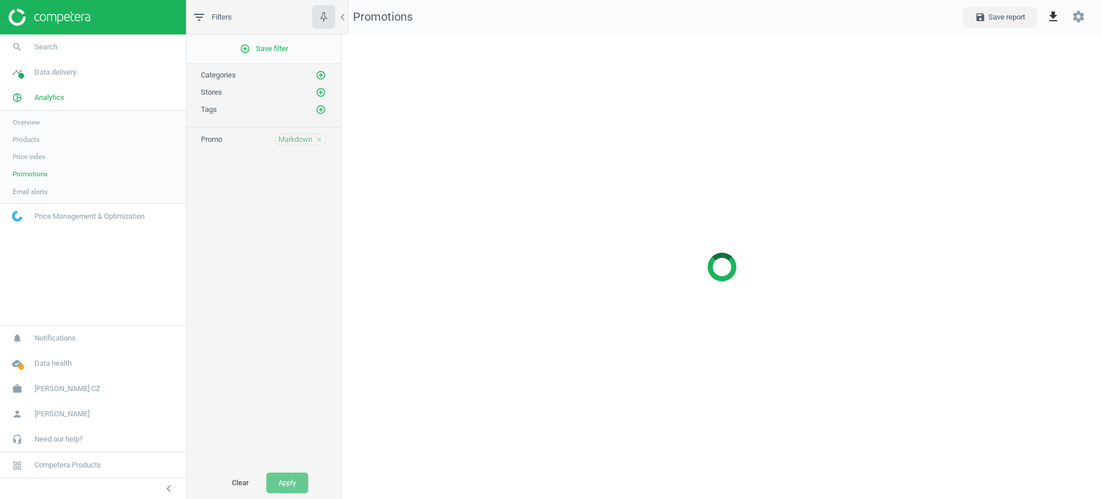
scroll to position [487, 783]
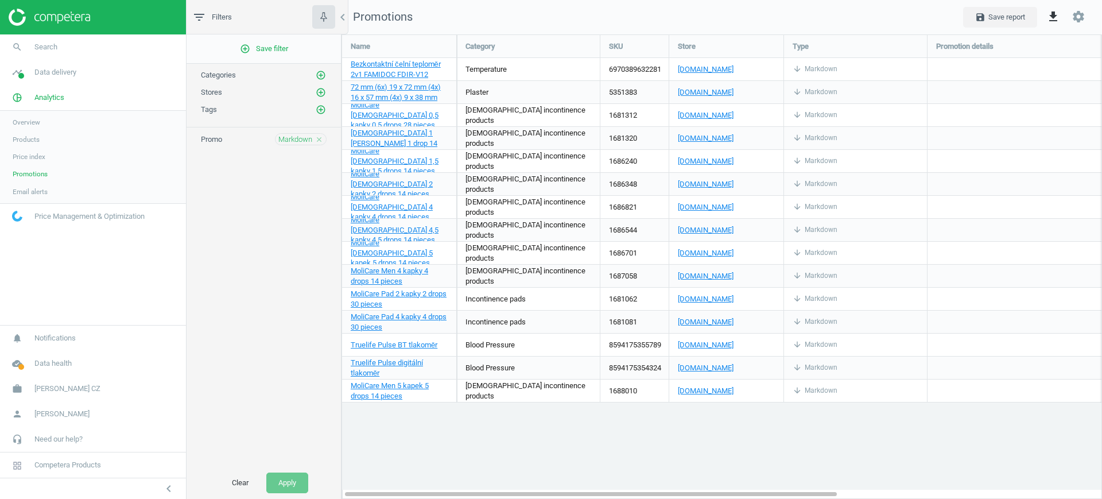
click at [32, 139] on span "Products" at bounding box center [26, 139] width 27 height 9
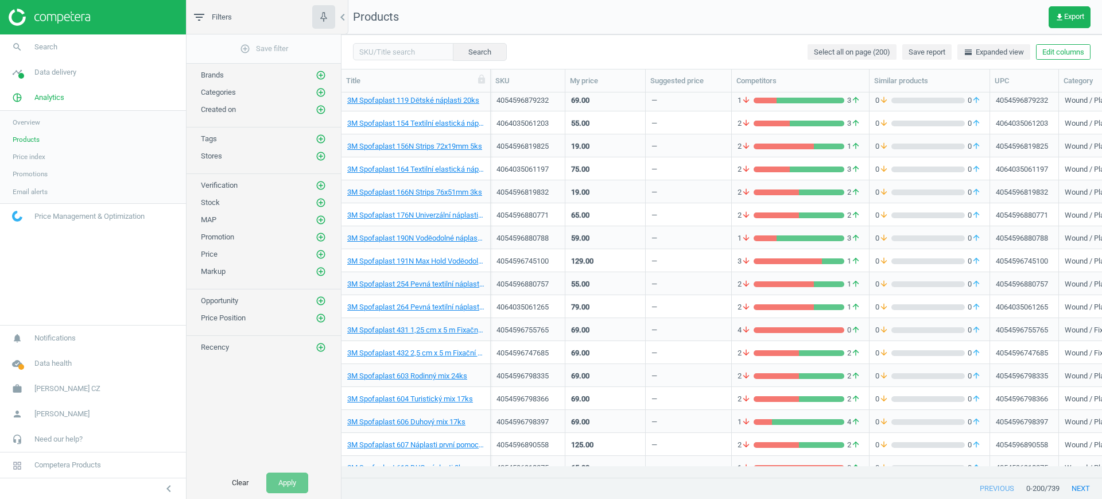
scroll to position [143, 0]
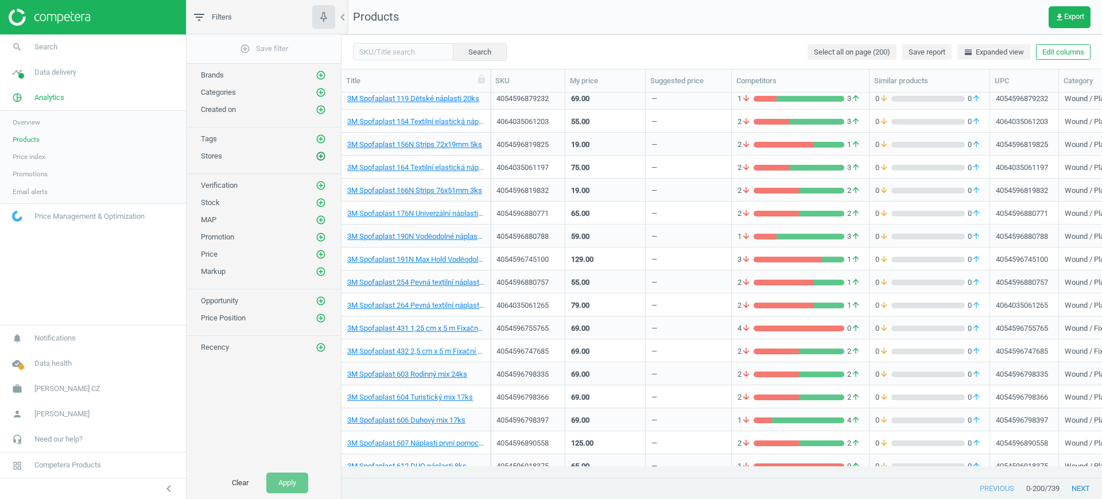
click at [321, 157] on icon "add_circle_outline" at bounding box center [321, 156] width 10 height 10
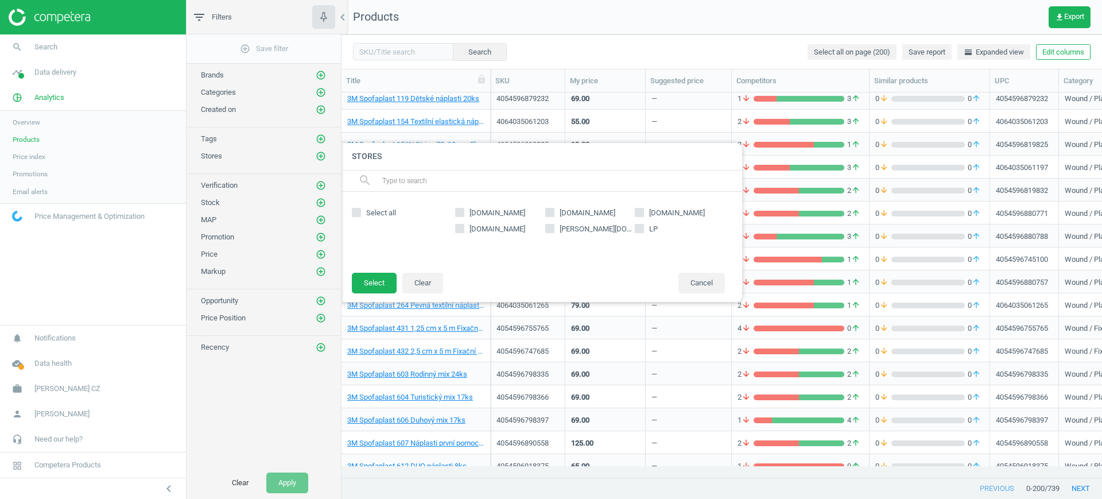
click at [575, 207] on div "alza.cz heureka.cz hartmanndirect.com drmax.cz benu.cz LP" at bounding box center [589, 231] width 281 height 57
click at [565, 208] on span "heureka.cz" at bounding box center [587, 213] width 60 height 10
click at [553, 208] on input "heureka.cz" at bounding box center [549, 211] width 7 height 7
checkbox input "true"
click at [372, 274] on button "Select" at bounding box center [374, 283] width 45 height 21
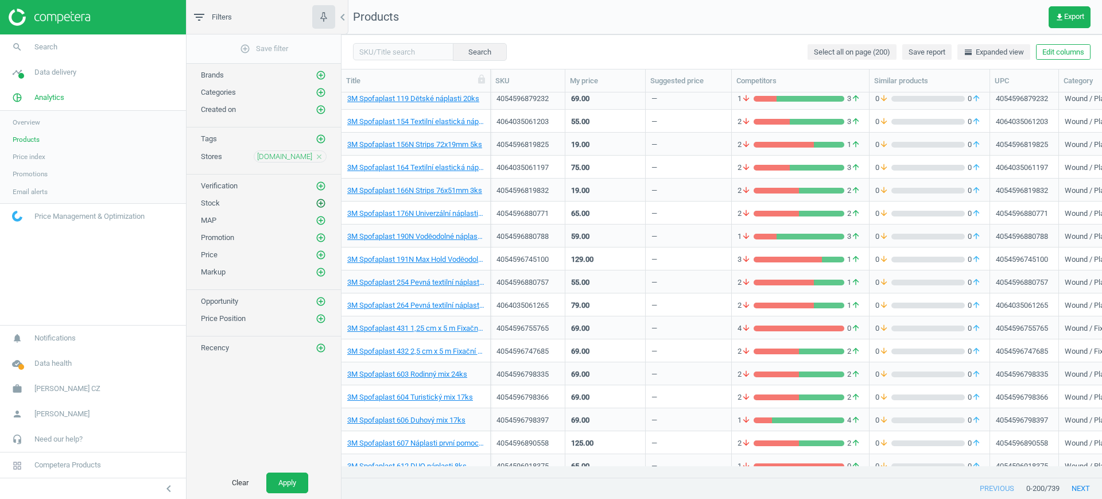
click at [322, 200] on icon "add_circle_outline" at bounding box center [321, 203] width 10 height 10
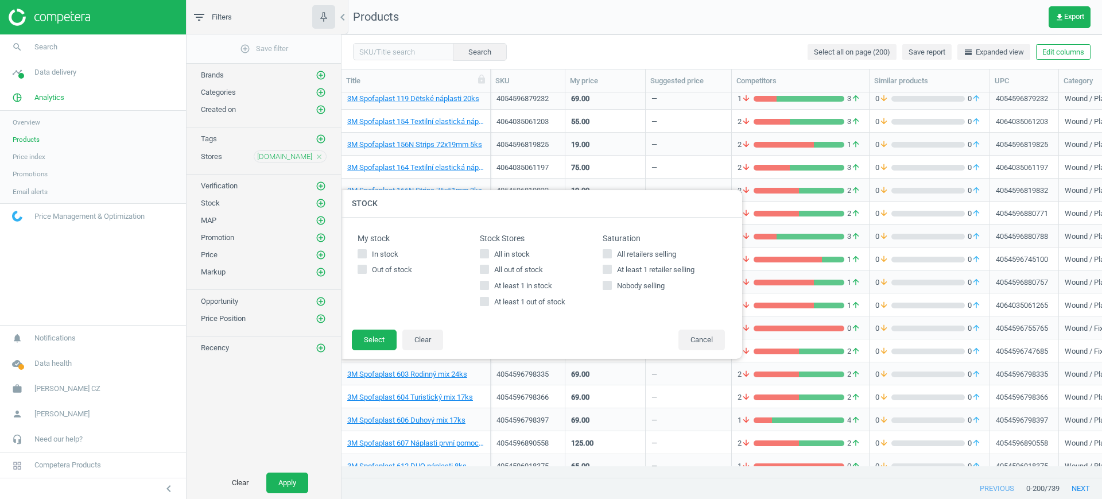
click at [620, 282] on span "Nobody selling" at bounding box center [640, 286] width 52 height 10
click at [610, 282] on input "Nobody selling" at bounding box center [606, 285] width 7 height 7
click at [615, 281] on span "Nobody selling" at bounding box center [640, 286] width 52 height 10
click at [610, 282] on input "Nobody selling" at bounding box center [606, 285] width 7 height 7
checkbox input "false"
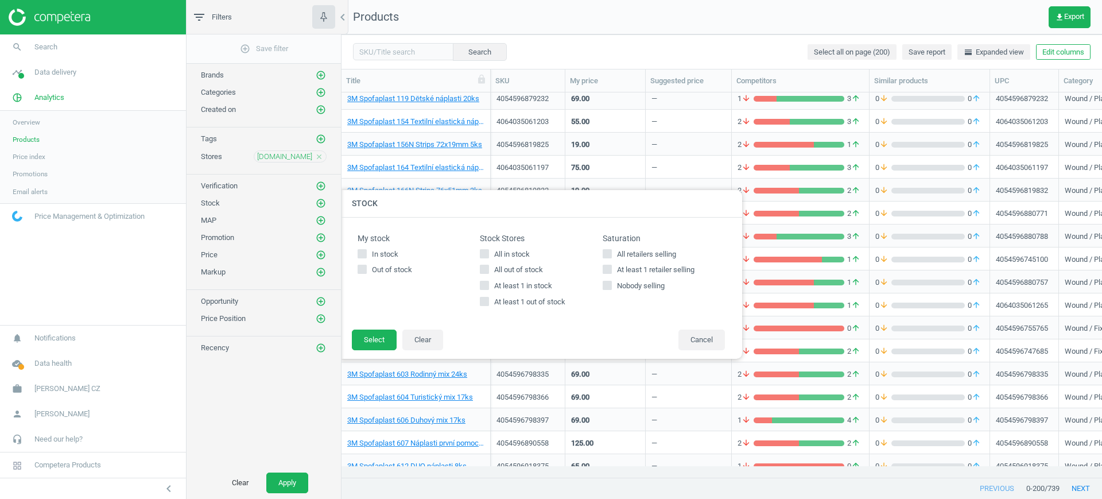
click at [606, 269] on input "At least 1 retailer selling" at bounding box center [606, 269] width 7 height 7
checkbox input "true"
click at [376, 329] on button "Select" at bounding box center [374, 339] width 45 height 21
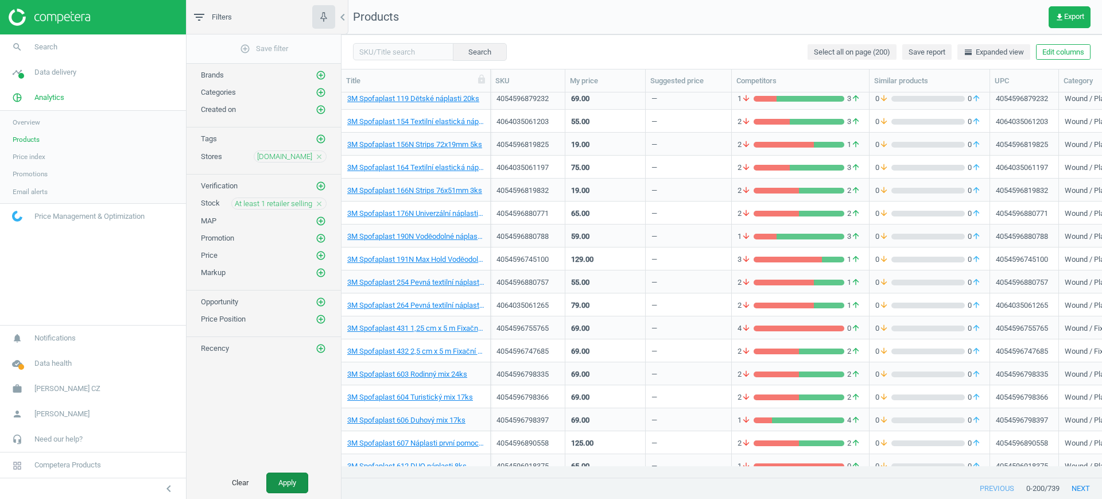
click at [276, 488] on button "Apply" at bounding box center [287, 482] width 42 height 21
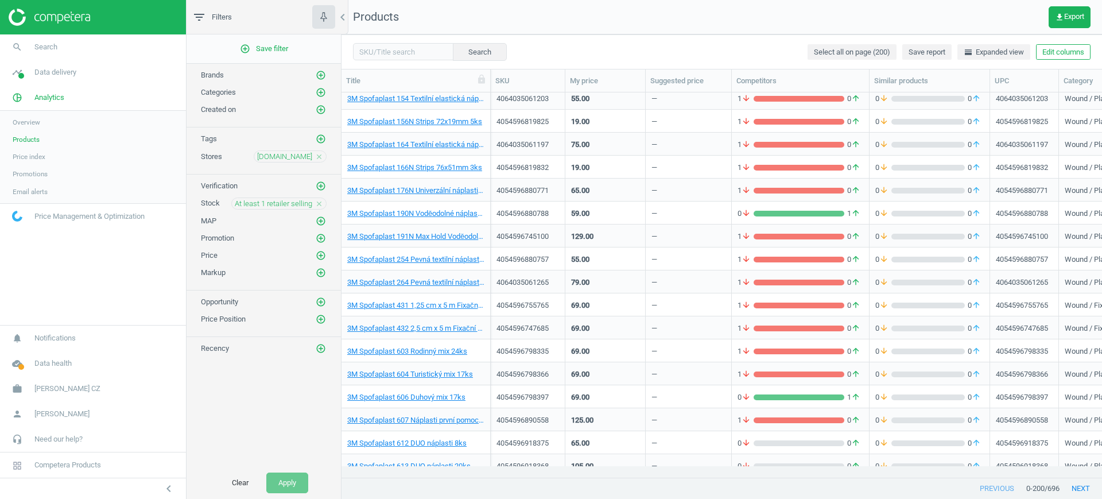
click at [610, 197] on div "65.00" at bounding box center [605, 190] width 68 height 20
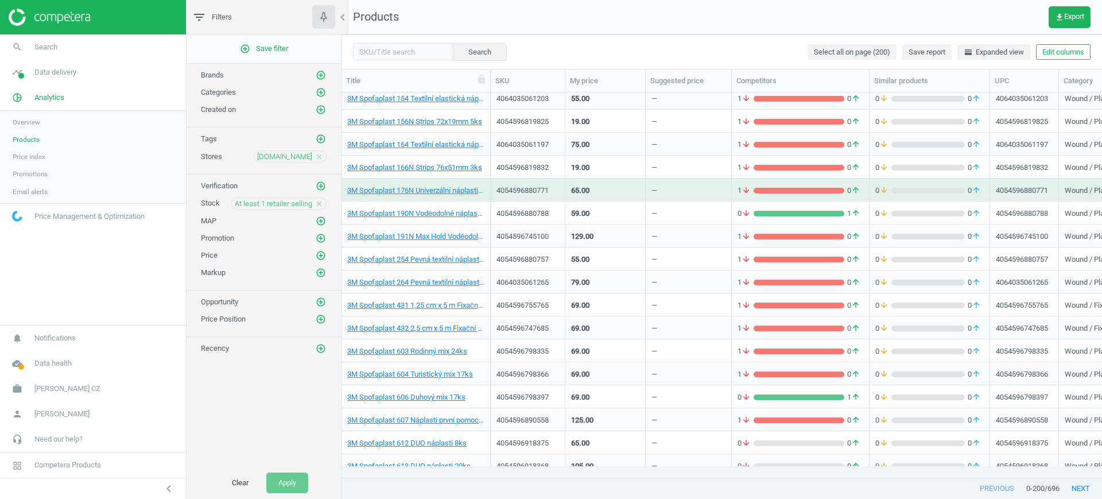
click at [610, 197] on div "65.00" at bounding box center [605, 190] width 68 height 20
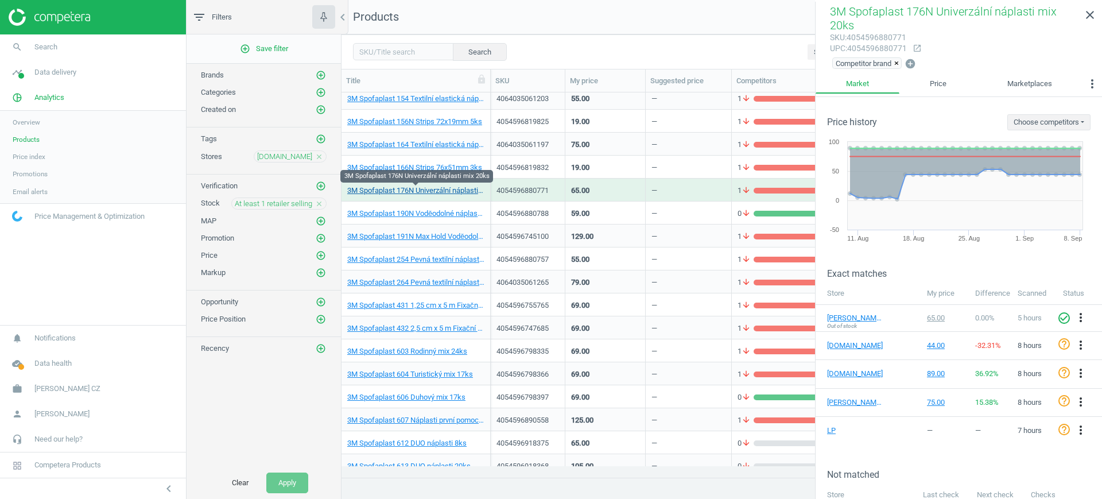
click at [419, 190] on link "3M Spofaplast 176N Univerzální náplasti mix 20ks" at bounding box center [415, 190] width 137 height 10
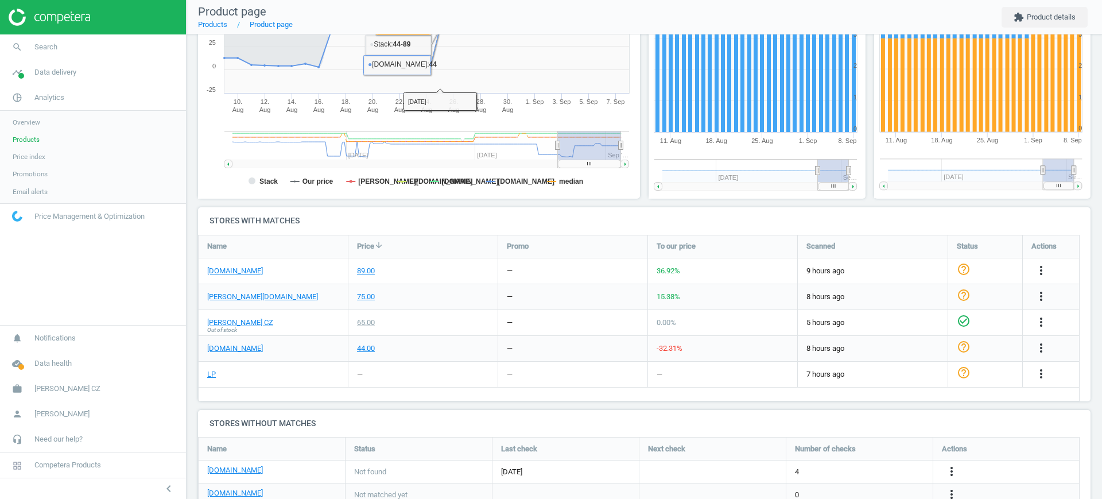
click at [39, 142] on link "Products" at bounding box center [93, 139] width 186 height 17
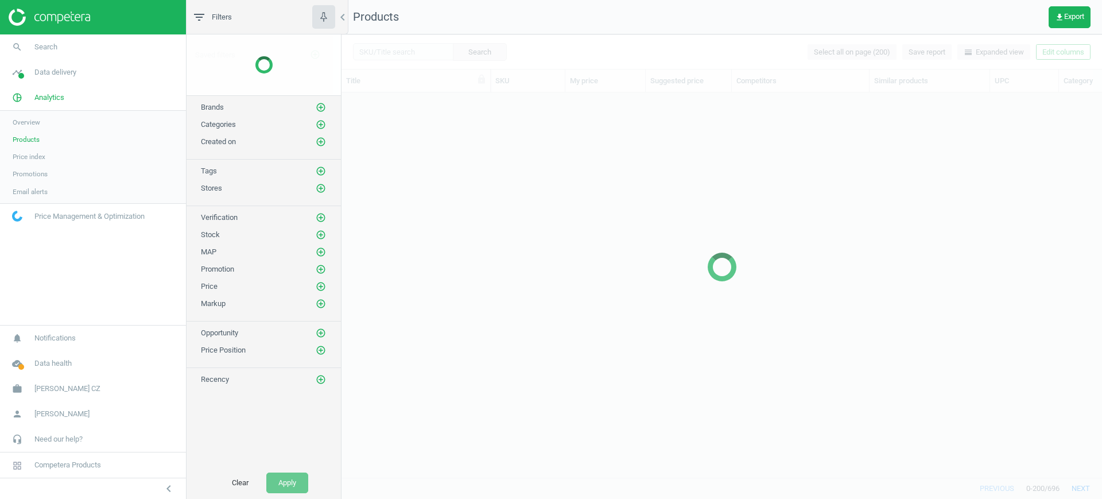
scroll to position [363, 749]
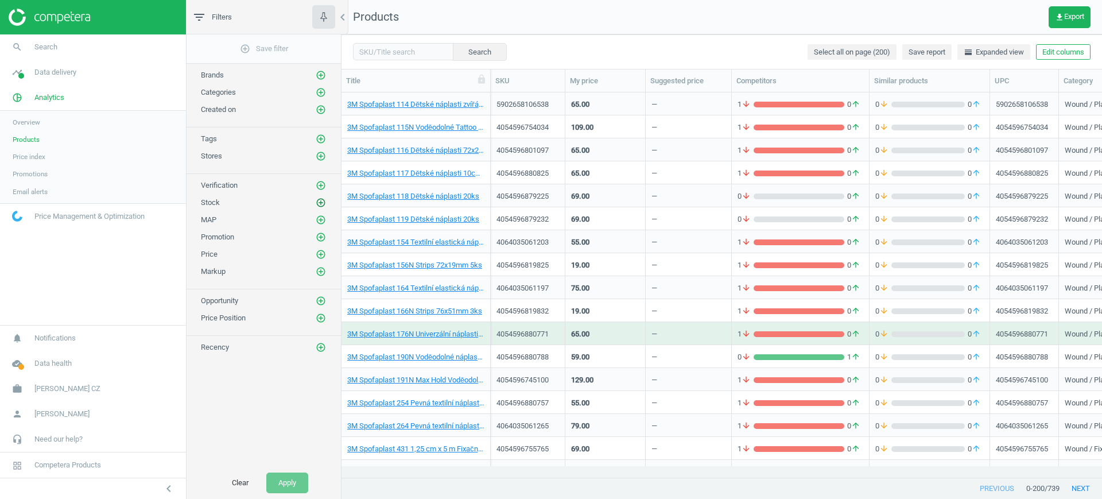
click at [325, 203] on icon "add_circle_outline" at bounding box center [321, 202] width 10 height 10
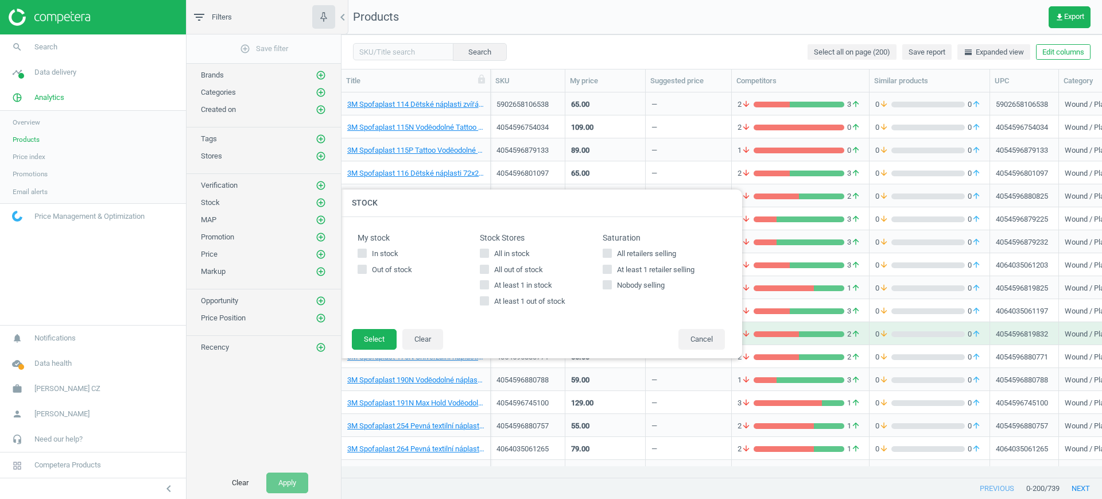
click at [498, 286] on span "At least 1 in stock" at bounding box center [523, 285] width 63 height 10
click at [488, 286] on input "At least 1 in stock" at bounding box center [484, 284] width 7 height 7
click at [493, 282] on span "At least 1 in stock" at bounding box center [523, 285] width 63 height 10
click at [488, 282] on input "At least 1 in stock" at bounding box center [484, 284] width 7 height 7
checkbox input "false"
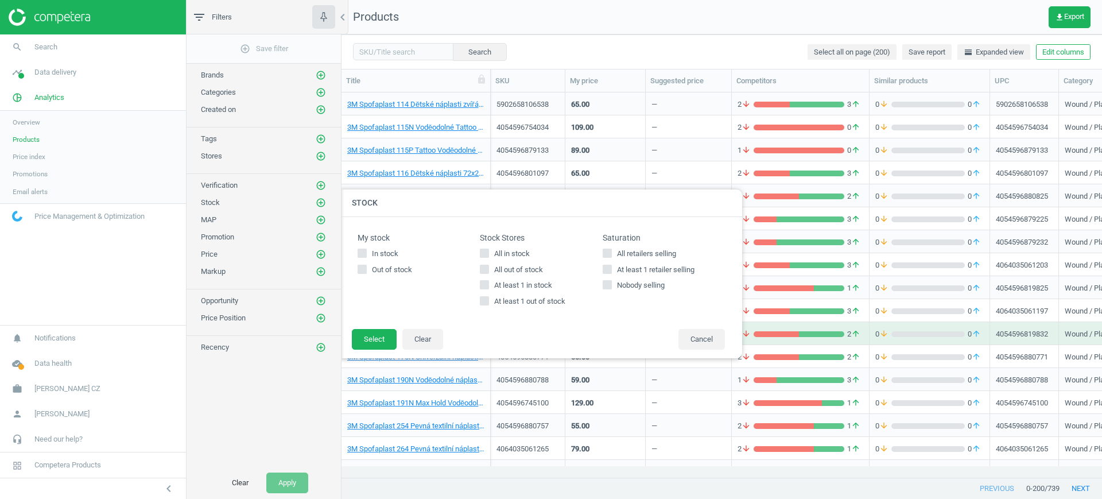
click at [492, 301] on span "At least 1 out of stock" at bounding box center [530, 301] width 76 height 10
click at [488, 301] on input "At least 1 out of stock" at bounding box center [484, 300] width 7 height 7
checkbox input "true"
click at [374, 346] on button "Select" at bounding box center [374, 339] width 45 height 21
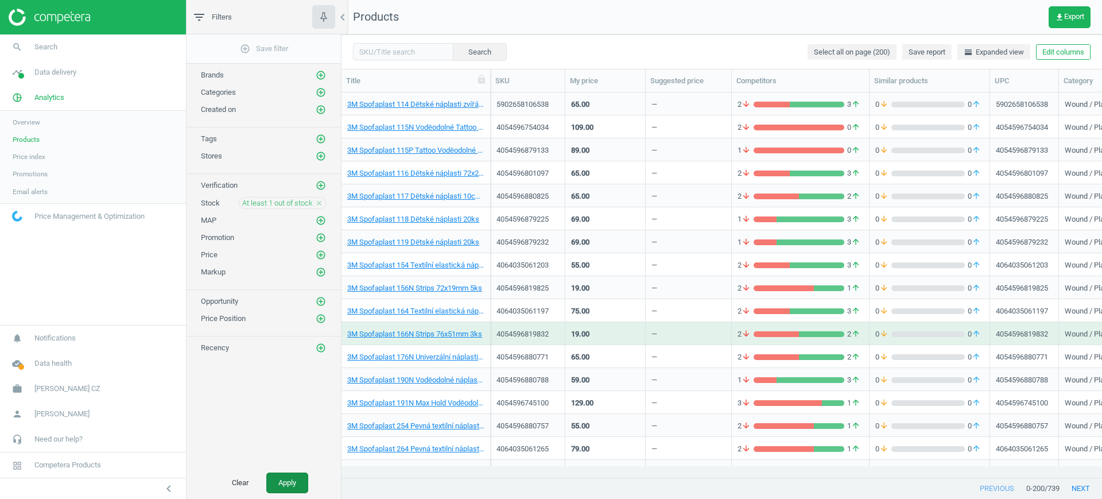
click at [293, 492] on button "Apply" at bounding box center [287, 482] width 42 height 21
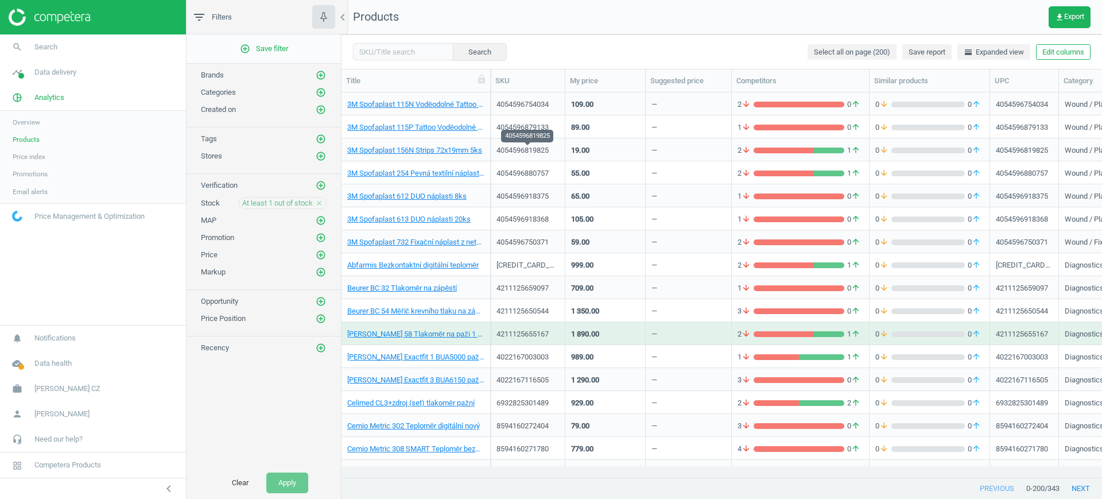
click at [535, 154] on div "4054596819825" at bounding box center [527, 150] width 63 height 10
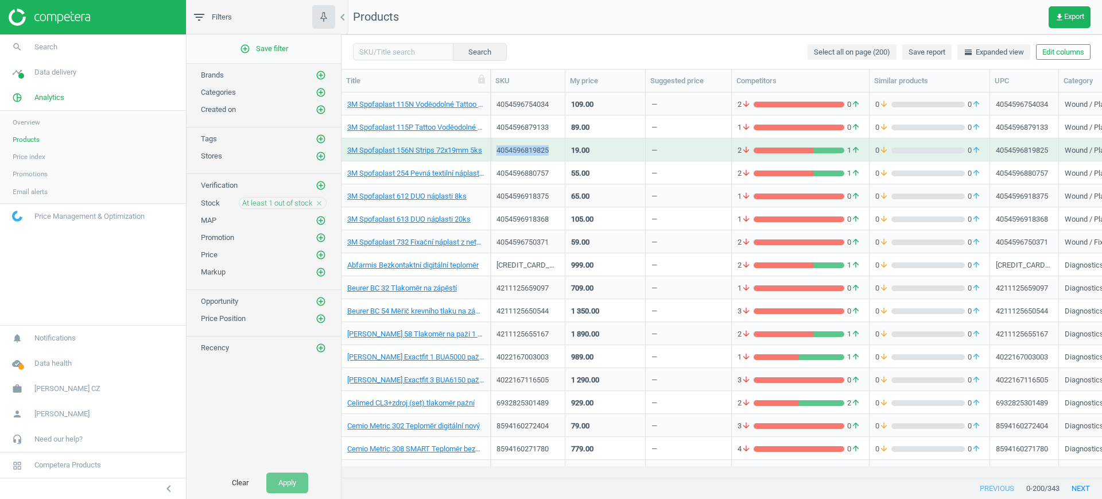
click at [535, 154] on div "4054596819825" at bounding box center [527, 150] width 63 height 10
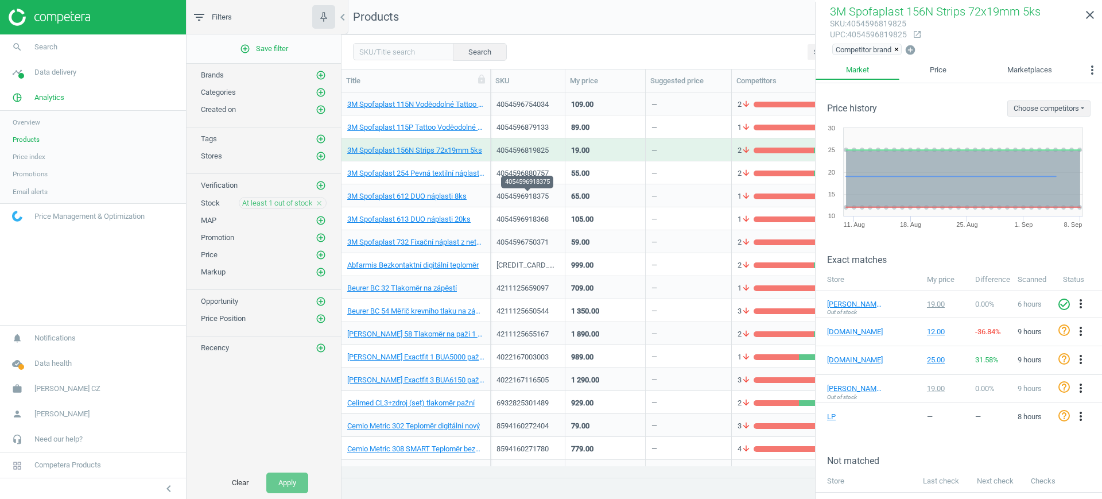
click at [540, 193] on div "4054596918375" at bounding box center [527, 196] width 63 height 10
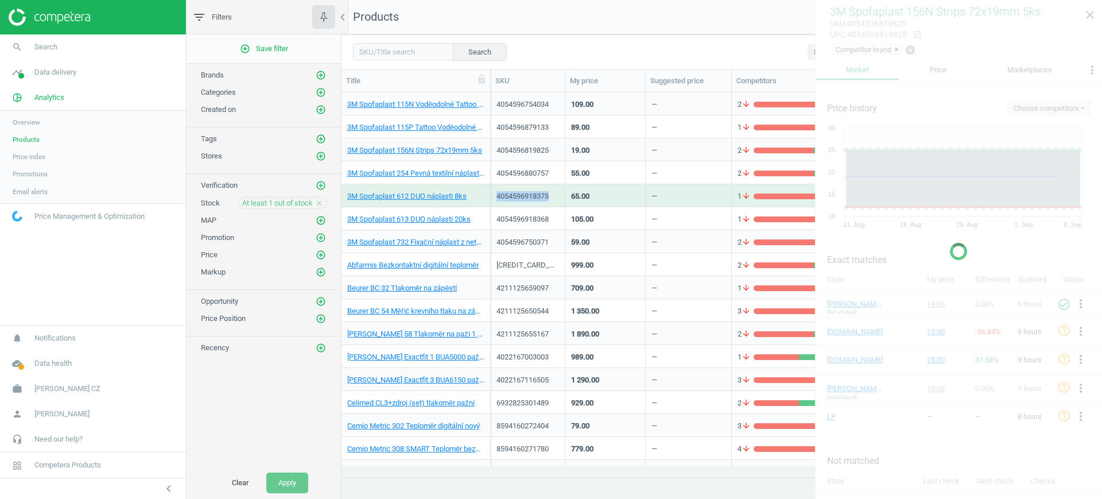
click at [540, 193] on div "4054596918375" at bounding box center [527, 196] width 63 height 10
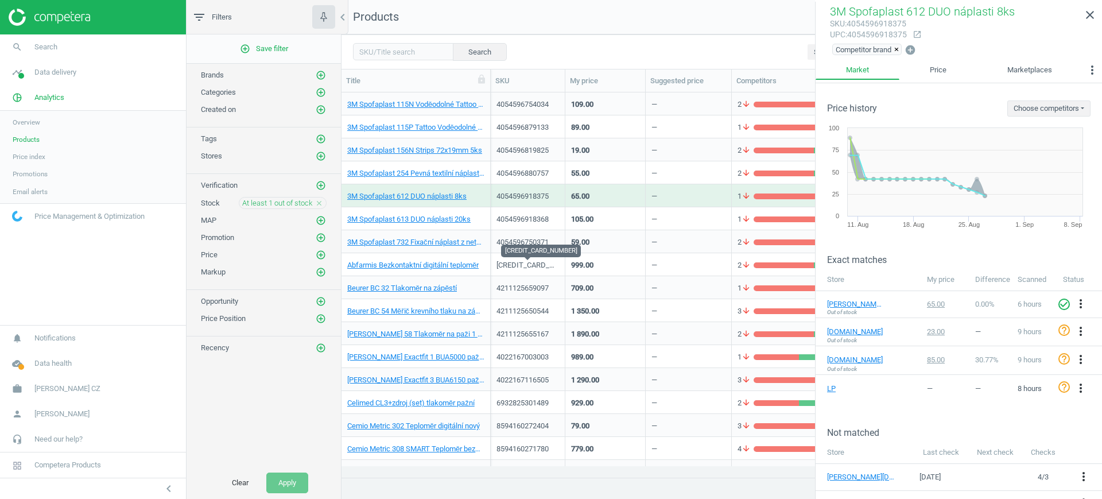
click at [534, 266] on div "6971522820022" at bounding box center [527, 265] width 63 height 10
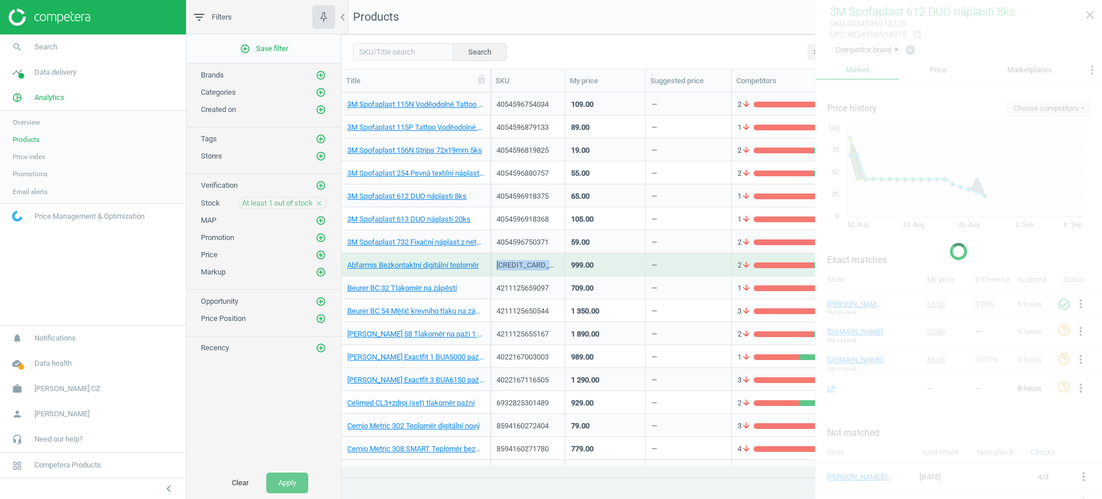
click at [534, 266] on div "6971522820022" at bounding box center [527, 265] width 63 height 10
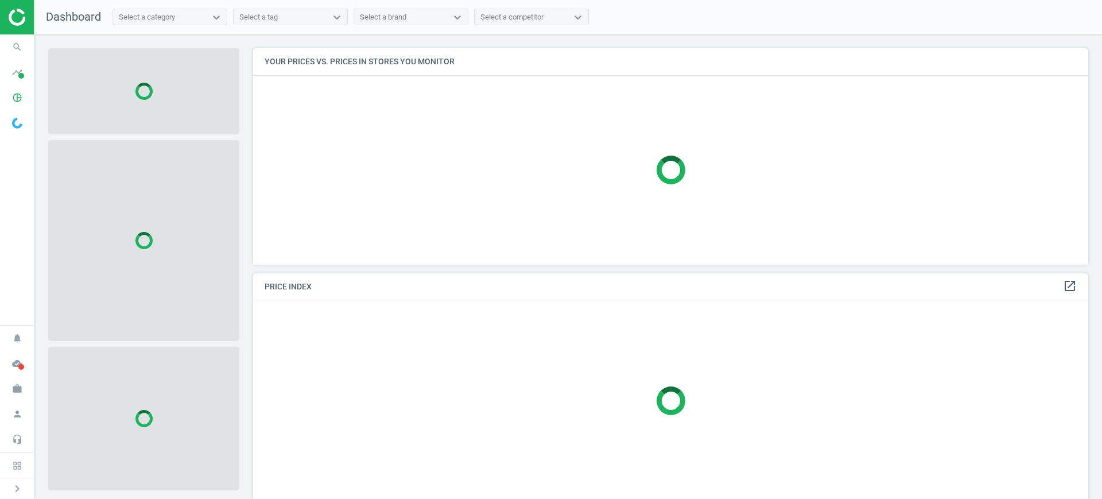
scroll to position [238, 846]
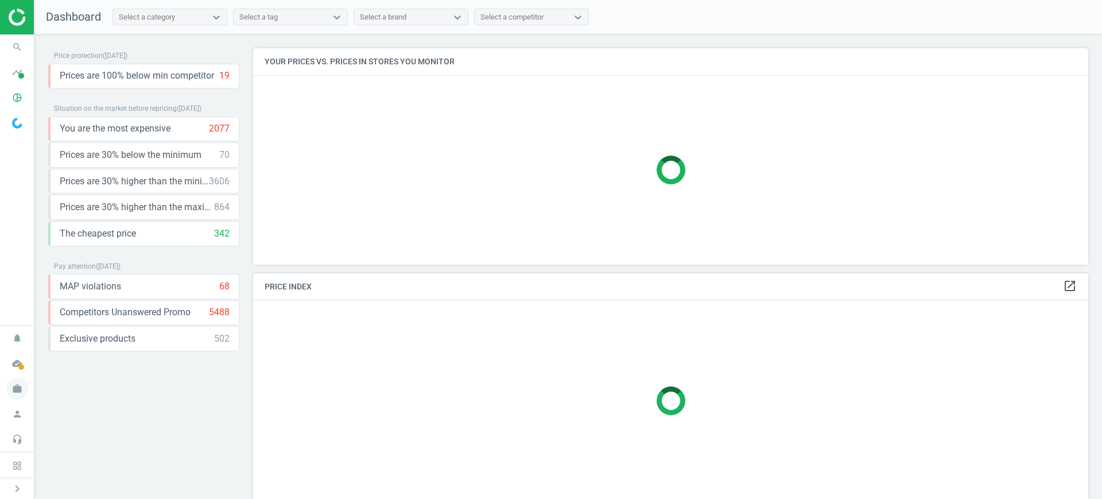
click at [9, 380] on icon "work" at bounding box center [17, 389] width 22 height 22
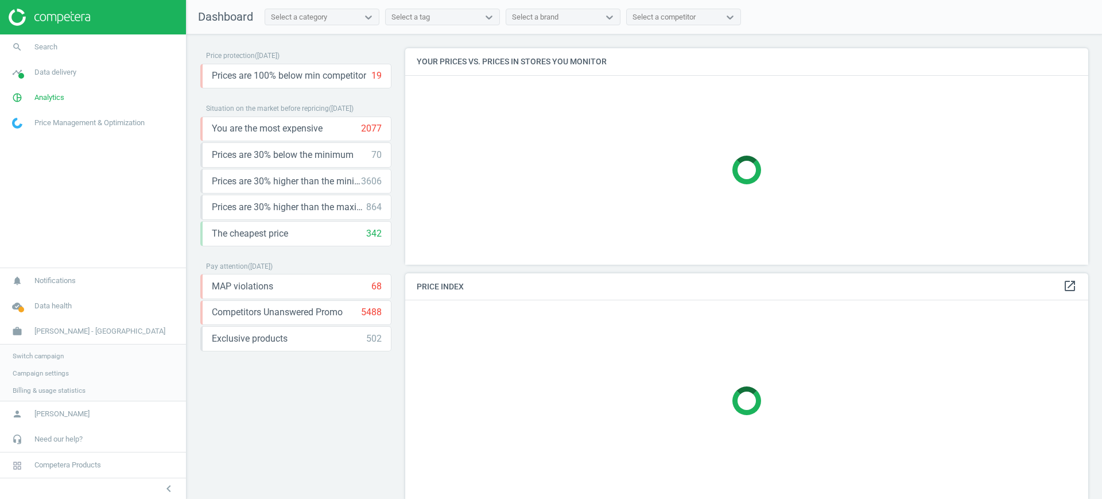
scroll to position [238, 694]
click at [15, 360] on link "Switch campaign" at bounding box center [93, 354] width 186 height 17
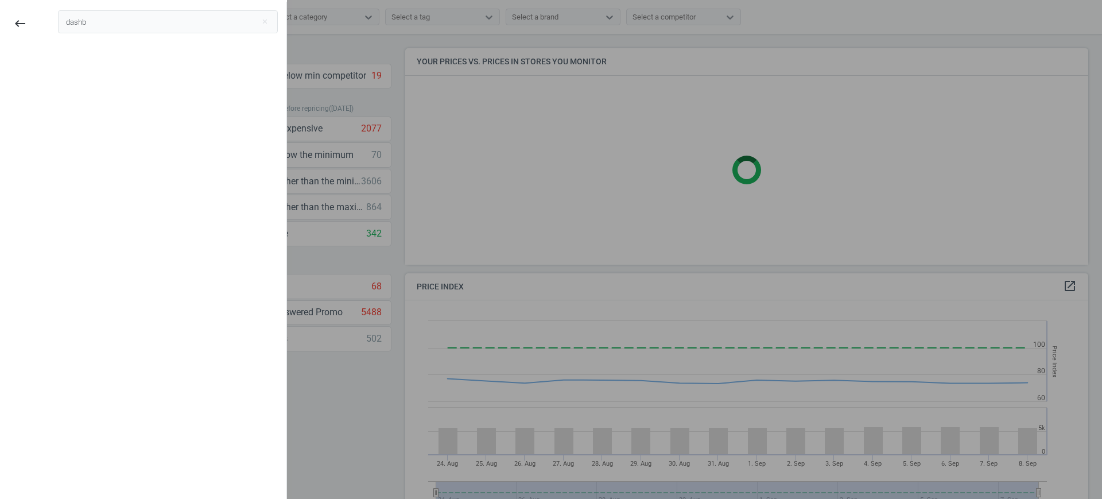
scroll to position [286, 694]
type input "d"
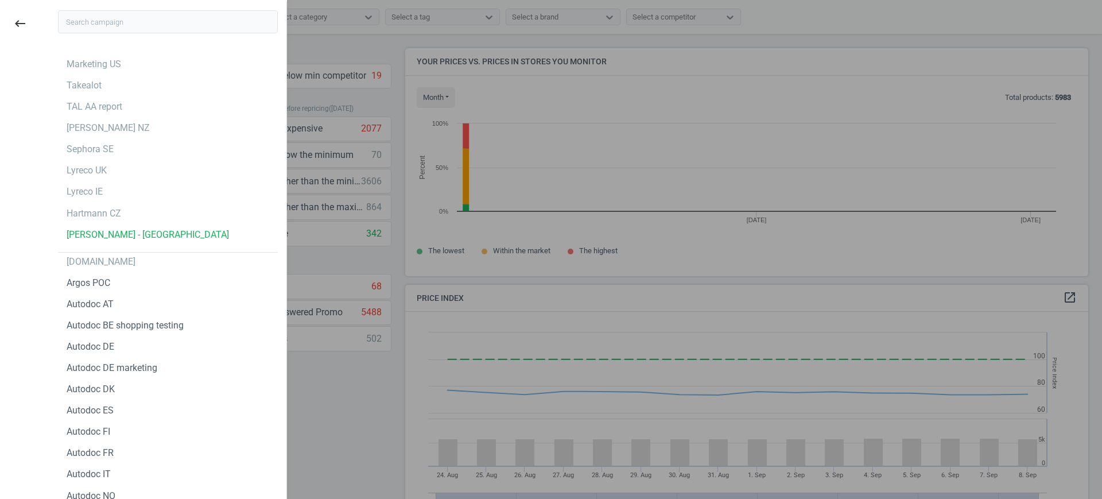
scroll to position [250, 694]
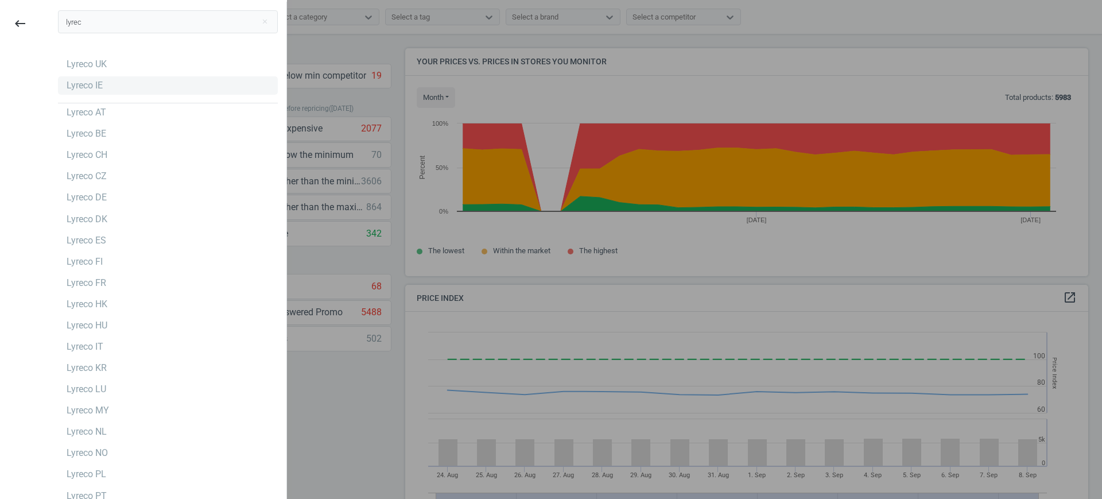
type input "lyrec"
click at [90, 87] on div "Lyreco IE" at bounding box center [85, 85] width 36 height 13
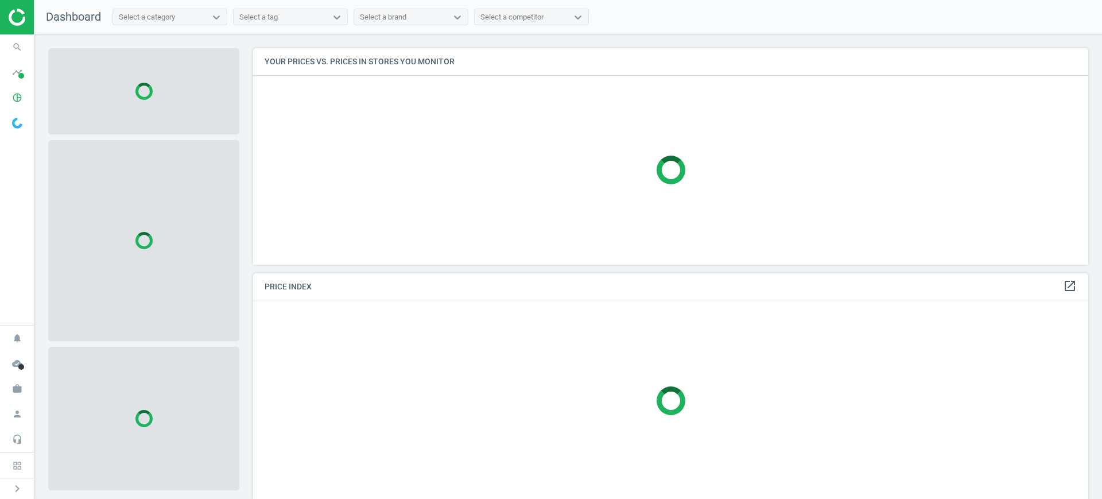
scroll to position [6, 6]
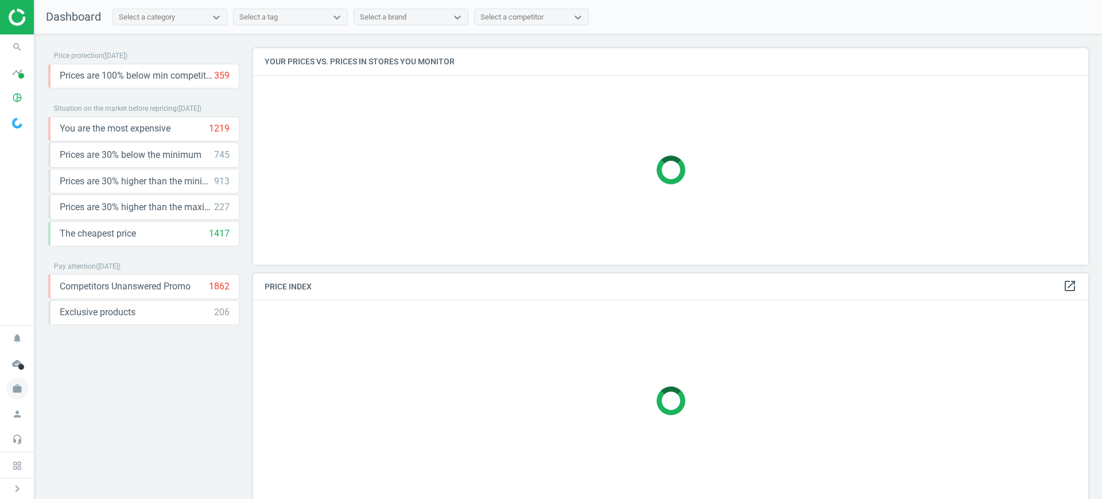
click at [12, 395] on icon "work" at bounding box center [17, 389] width 22 height 22
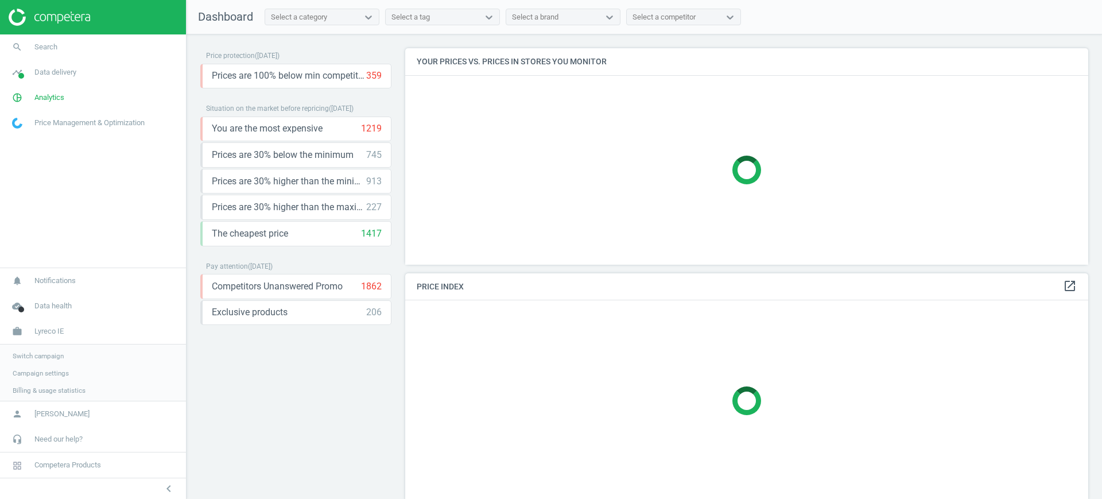
scroll to position [238, 694]
click at [29, 371] on span "Campaign settings" at bounding box center [41, 371] width 56 height 9
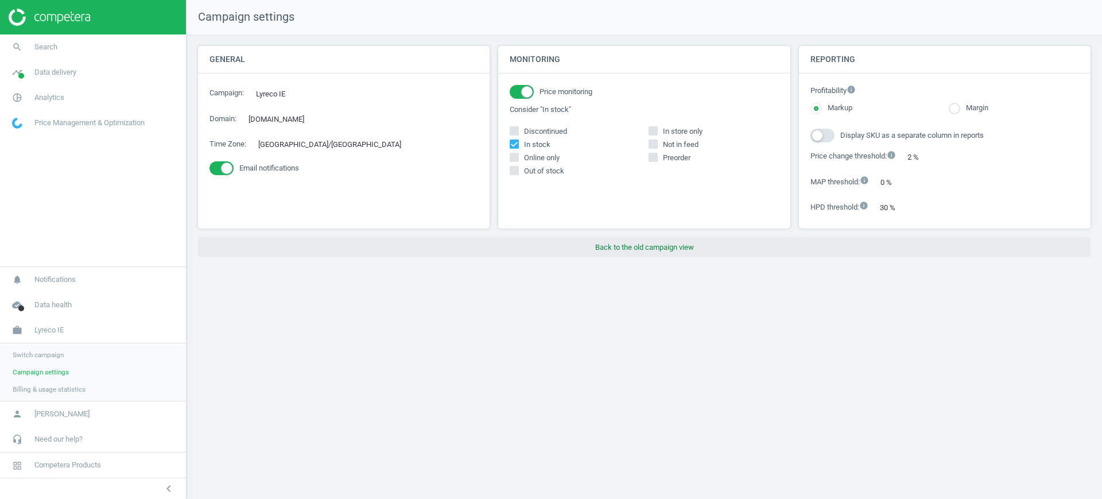
click at [644, 255] on button "Back to the old campaign view" at bounding box center [644, 247] width 892 height 21
click at [661, 248] on button "Back to the old campaign view" at bounding box center [644, 247] width 892 height 21
